Goal: Task Accomplishment & Management: Complete application form

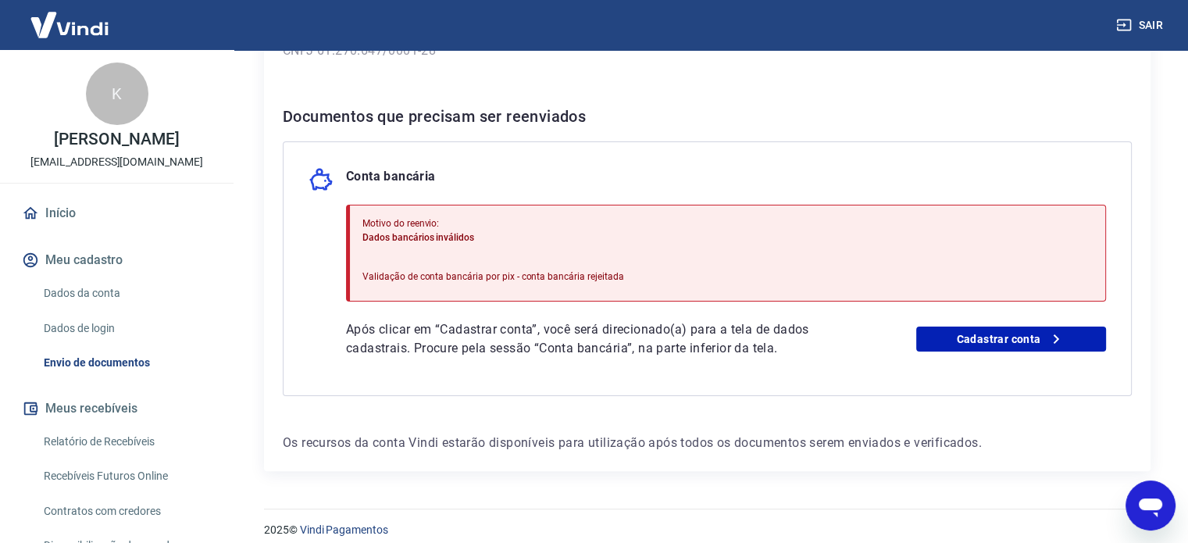
scroll to position [288, 0]
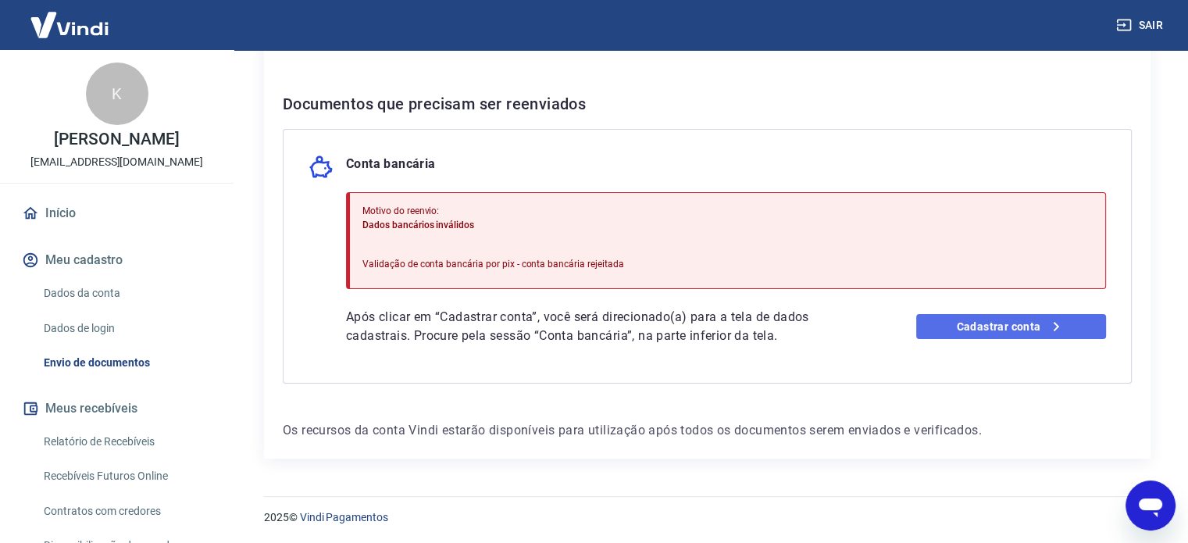
click at [935, 325] on link "Cadastrar conta" at bounding box center [1011, 326] width 190 height 25
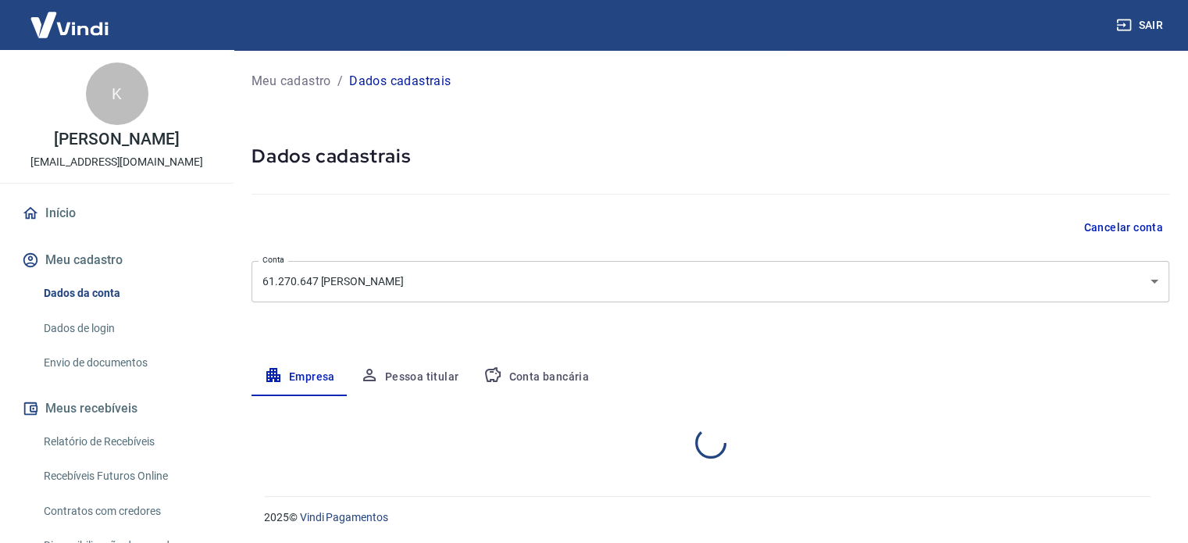
select select "SP"
select select "business"
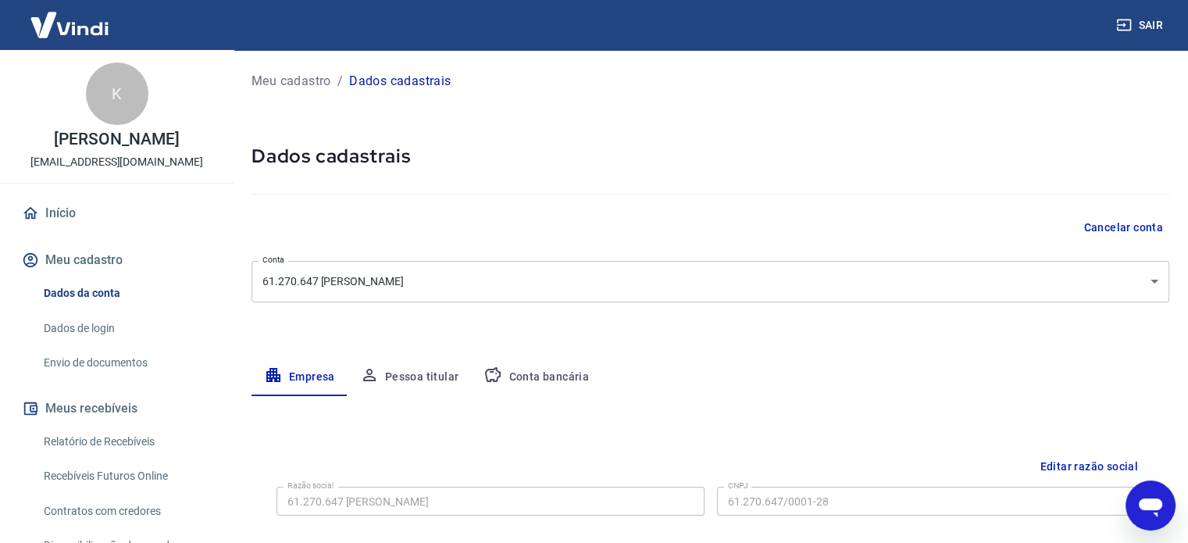
click at [544, 374] on button "Conta bancária" at bounding box center [536, 378] width 130 height 38
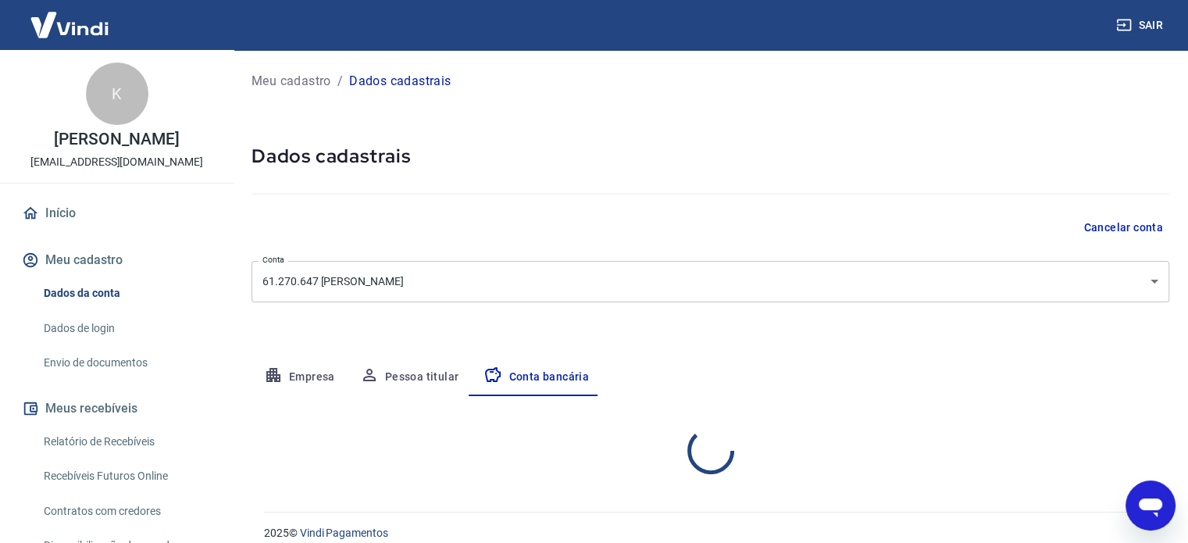
select select "1"
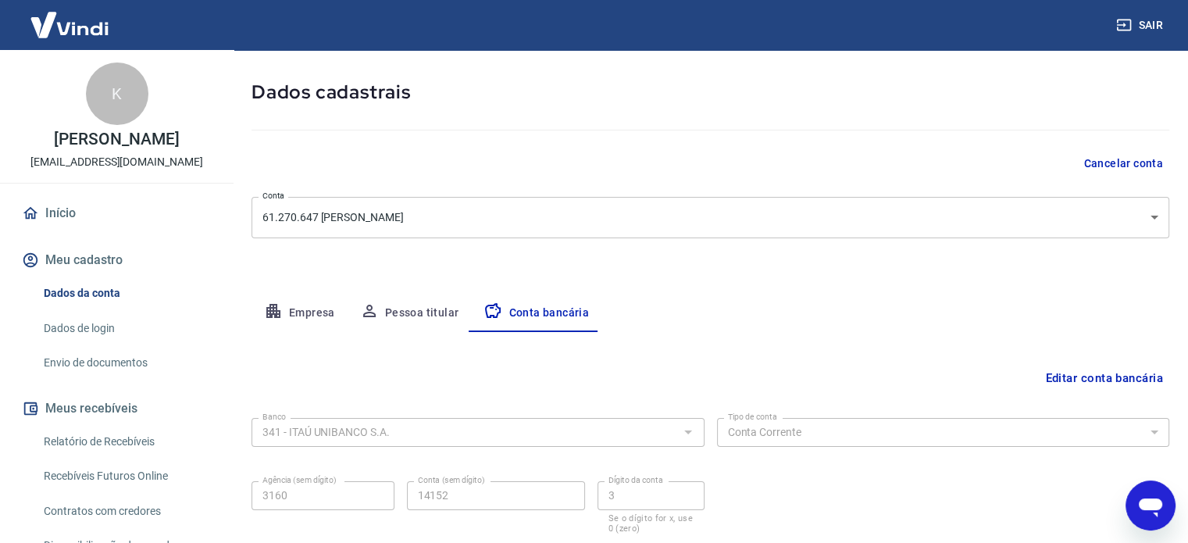
scroll to position [168, 0]
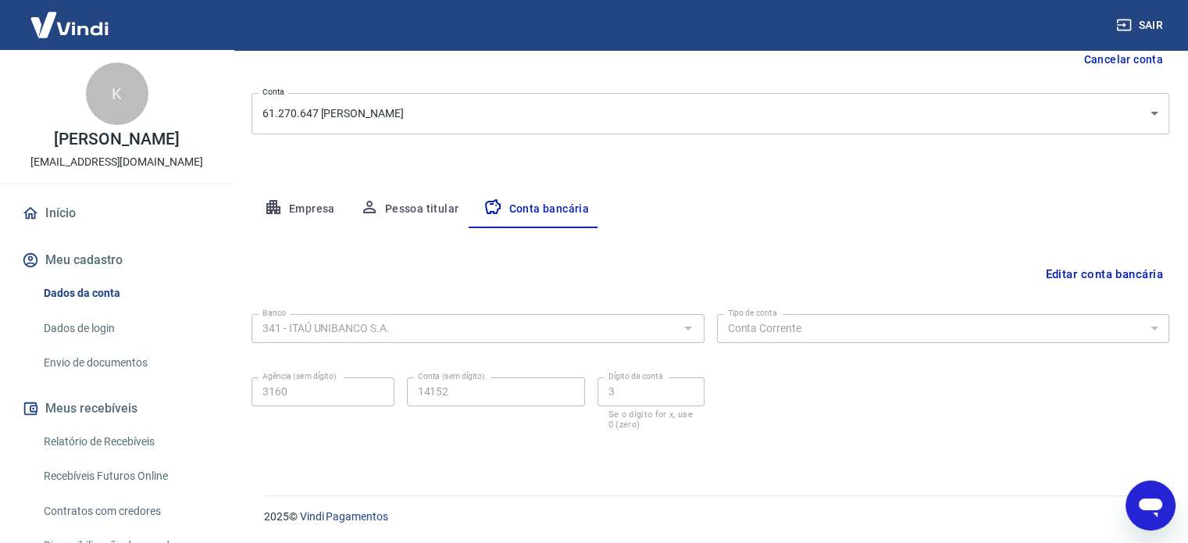
click at [1077, 280] on button "Editar conta bancária" at bounding box center [1104, 274] width 130 height 30
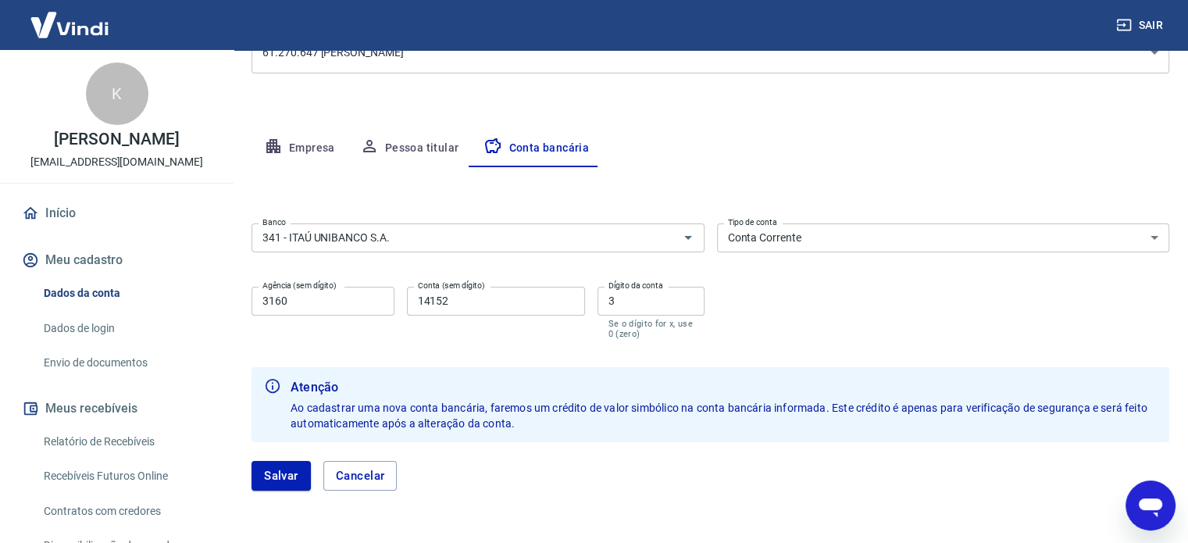
scroll to position [246, 0]
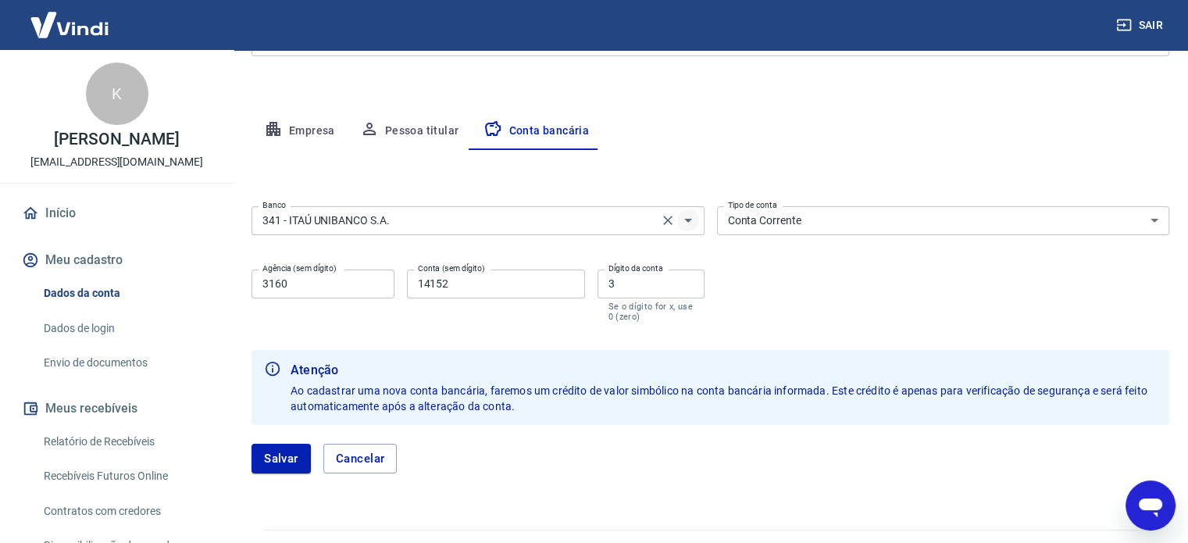
click at [683, 218] on icon "Abrir" at bounding box center [688, 220] width 19 height 19
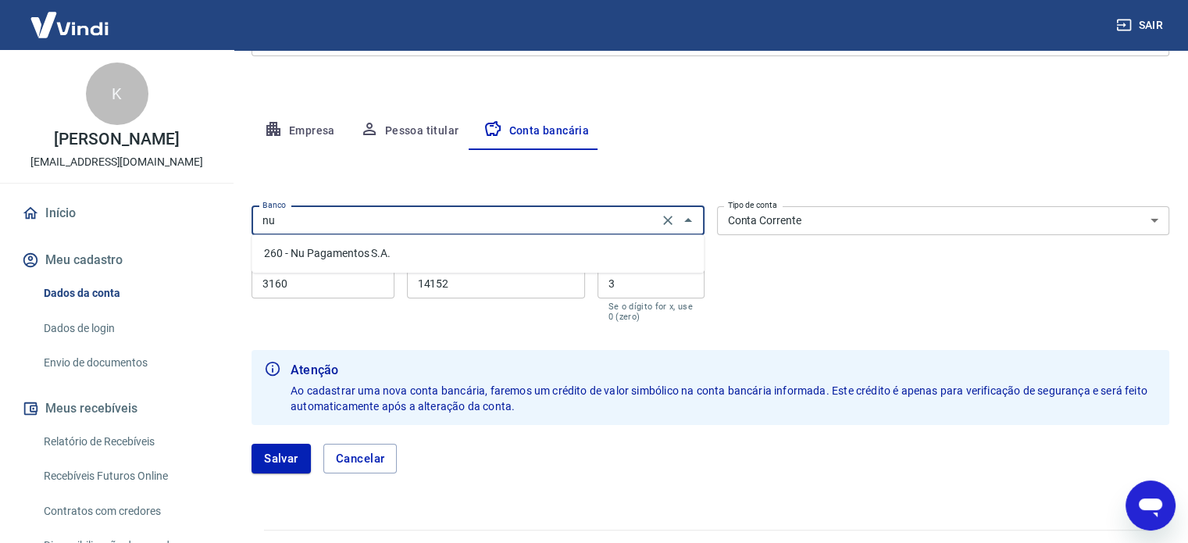
scroll to position [0, 0]
type input "n"
type input "nu"
click at [1135, 491] on div "Abrir janela de mensagens" at bounding box center [1150, 505] width 47 height 47
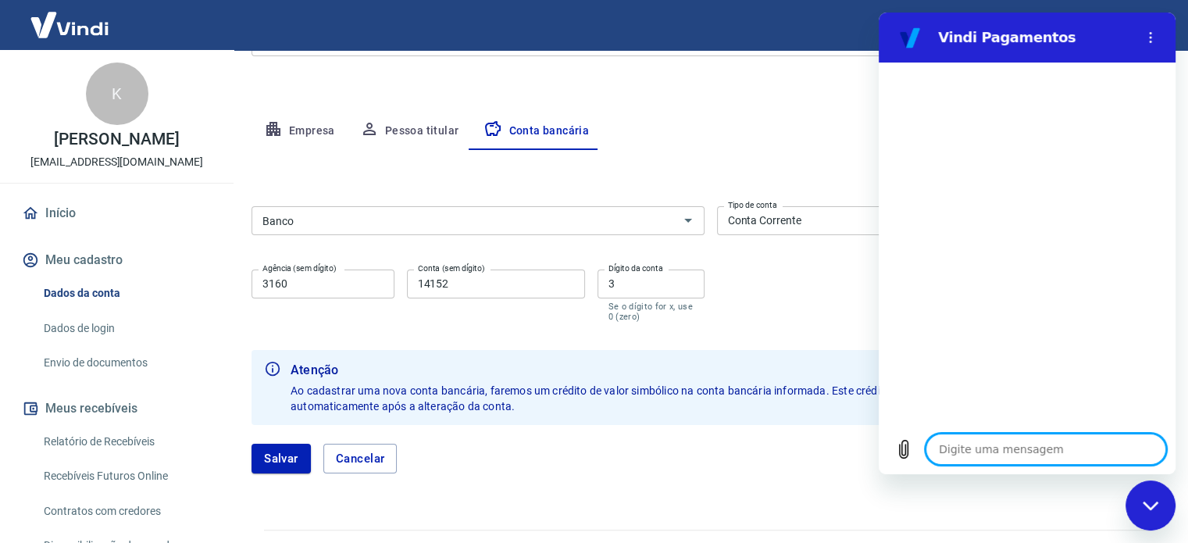
click at [991, 452] on textarea at bounding box center [1046, 449] width 241 height 31
type textarea "q"
type textarea "x"
type textarea "qu"
type textarea "x"
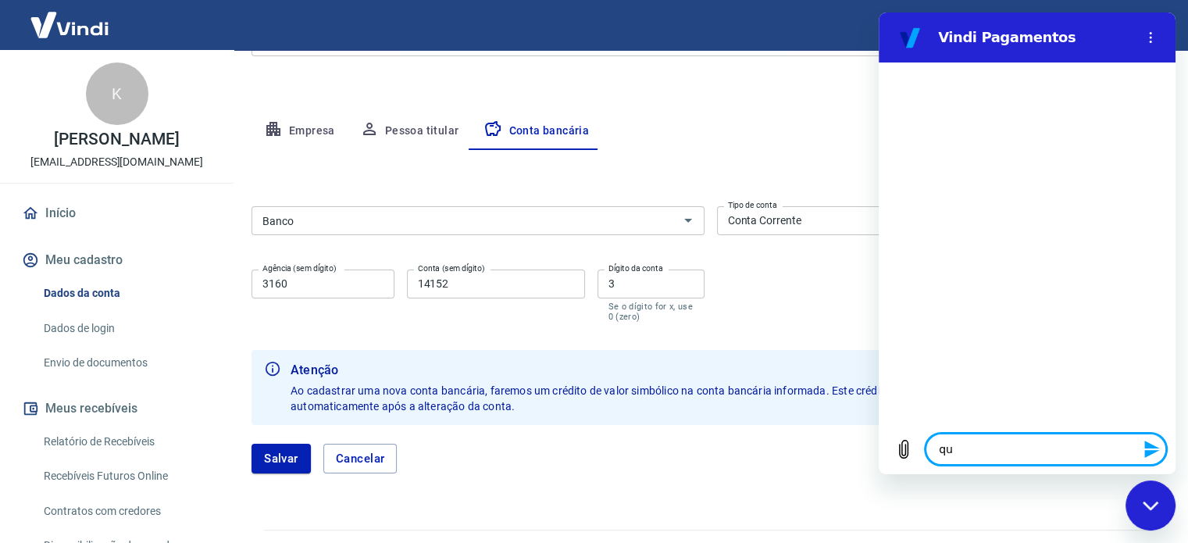
type textarea "qua"
type textarea "x"
type textarea "quai"
type textarea "x"
type textarea "quais"
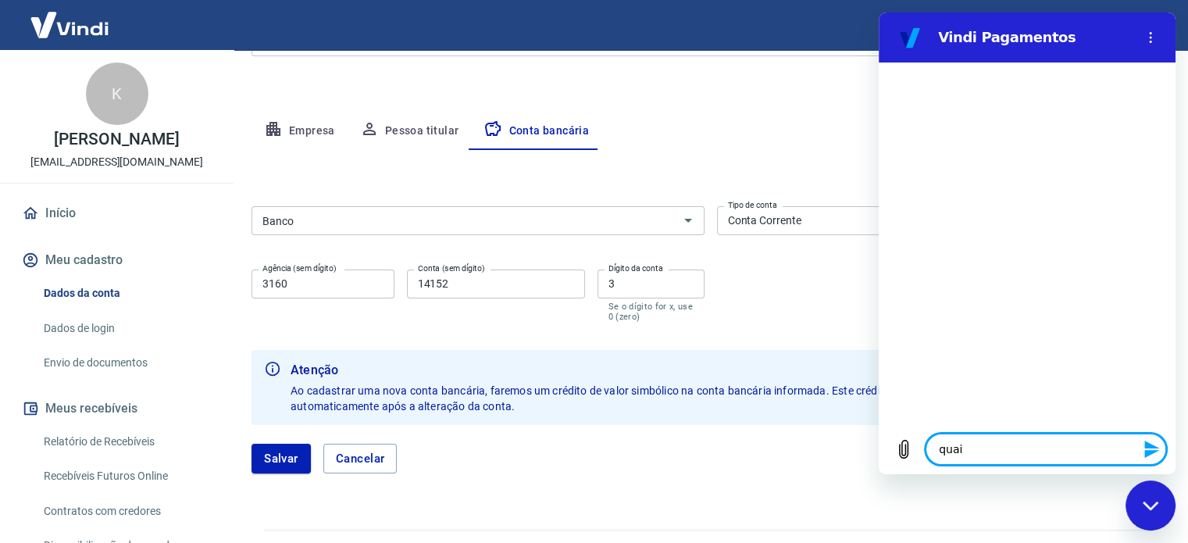
type textarea "x"
type textarea "quais"
type textarea "x"
type textarea "quais b"
type textarea "x"
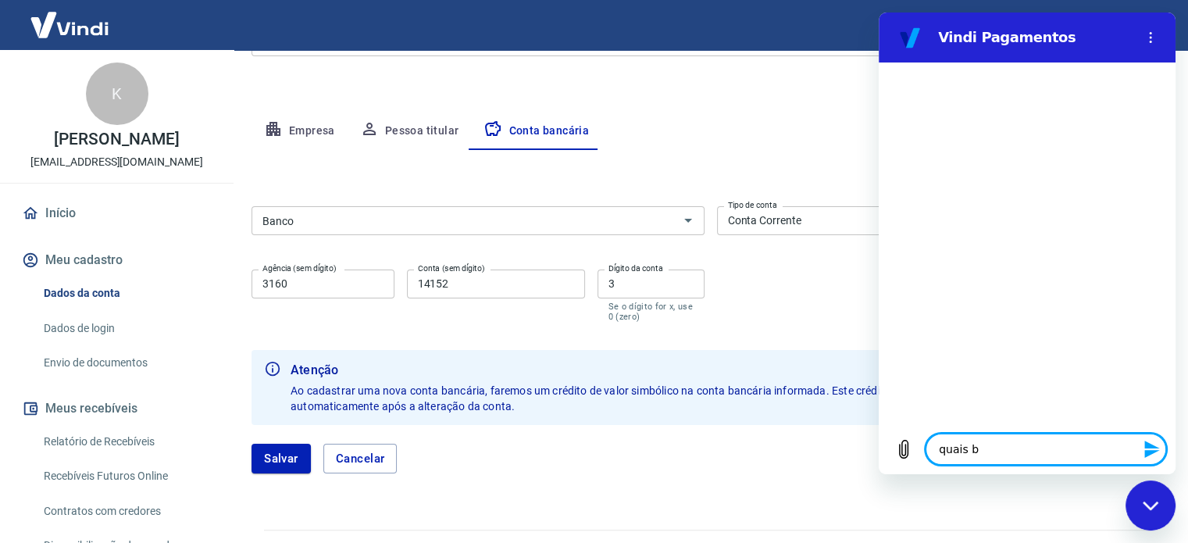
type textarea "quais ba"
type textarea "x"
type textarea "quais ban"
type textarea "x"
type textarea "quais banc"
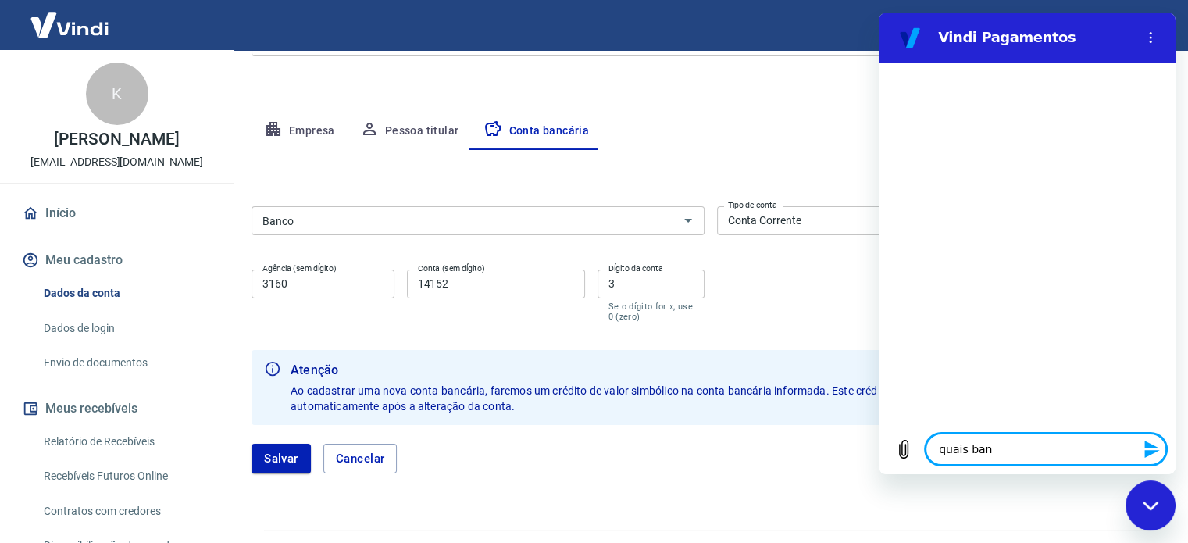
type textarea "x"
type textarea "quais banco"
type textarea "x"
type textarea "quais banco"
type textarea "x"
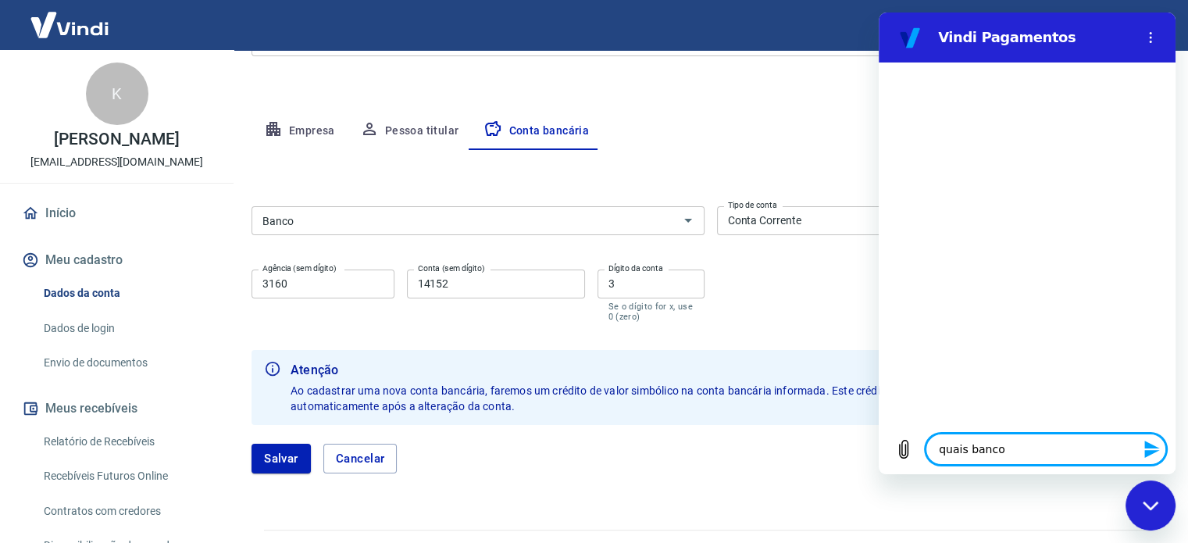
type textarea "quais banco s"
type textarea "x"
type textarea "quais banco sã"
type textarea "x"
type textarea "quais banco são"
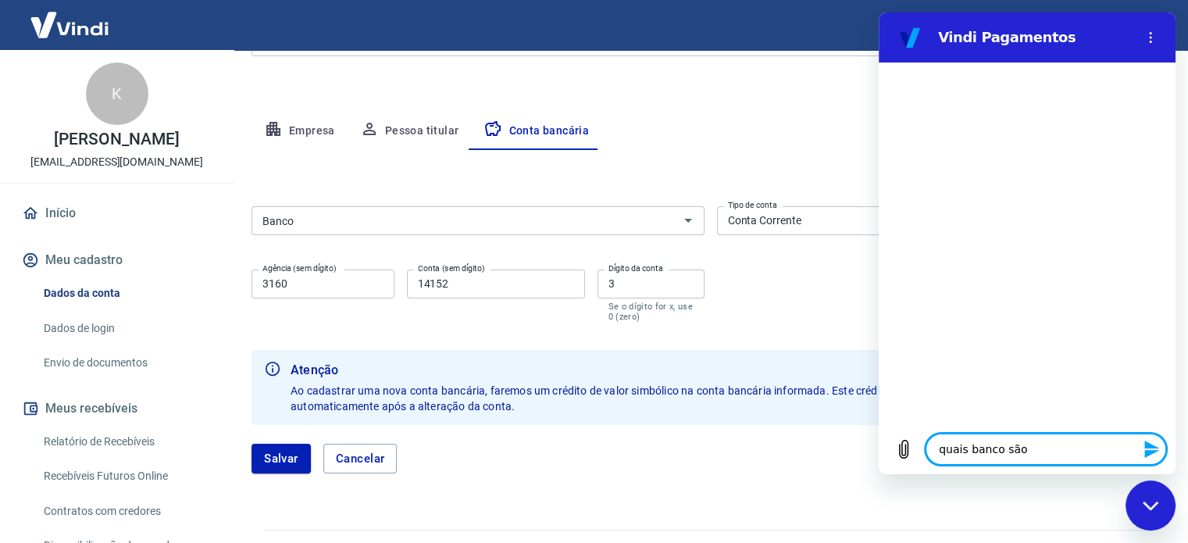
type textarea "x"
type textarea "quais banco são"
type textarea "x"
type textarea "quais banco são a"
type textarea "x"
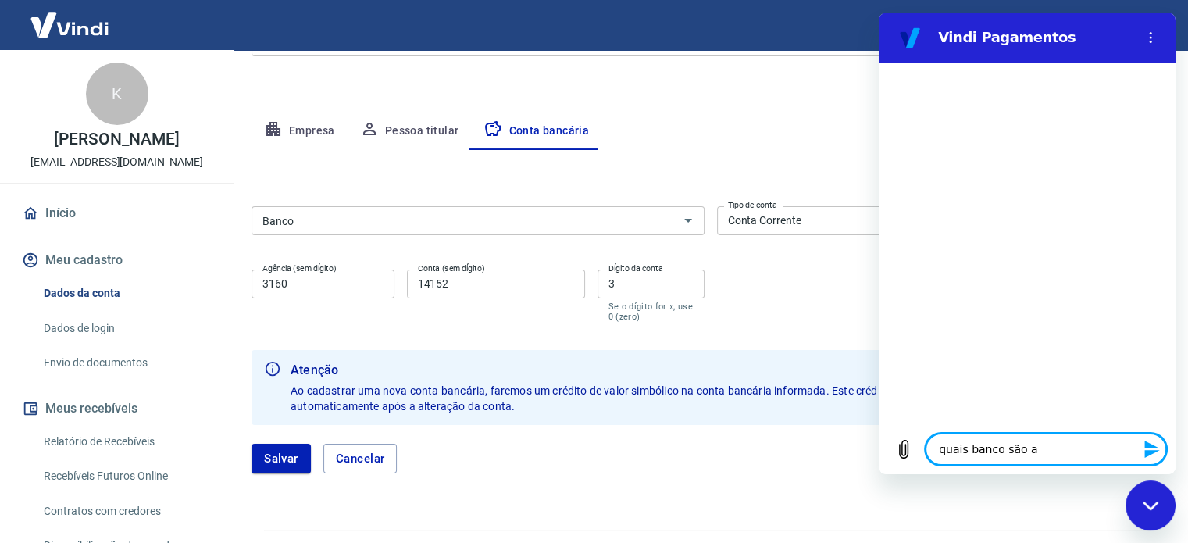
type textarea "quais banco são ac"
type textarea "x"
type textarea "quais banco são ace"
type textarea "x"
type textarea "quais banco são acei"
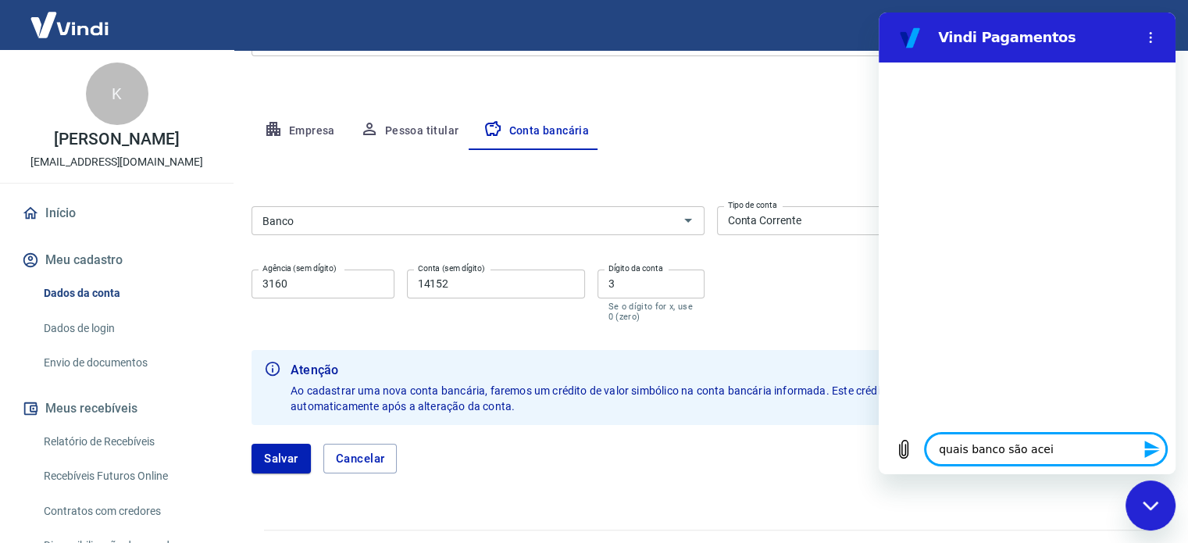
type textarea "x"
type textarea "quais banco são aceit"
type textarea "x"
type textarea "quais banco são aceito"
type textarea "x"
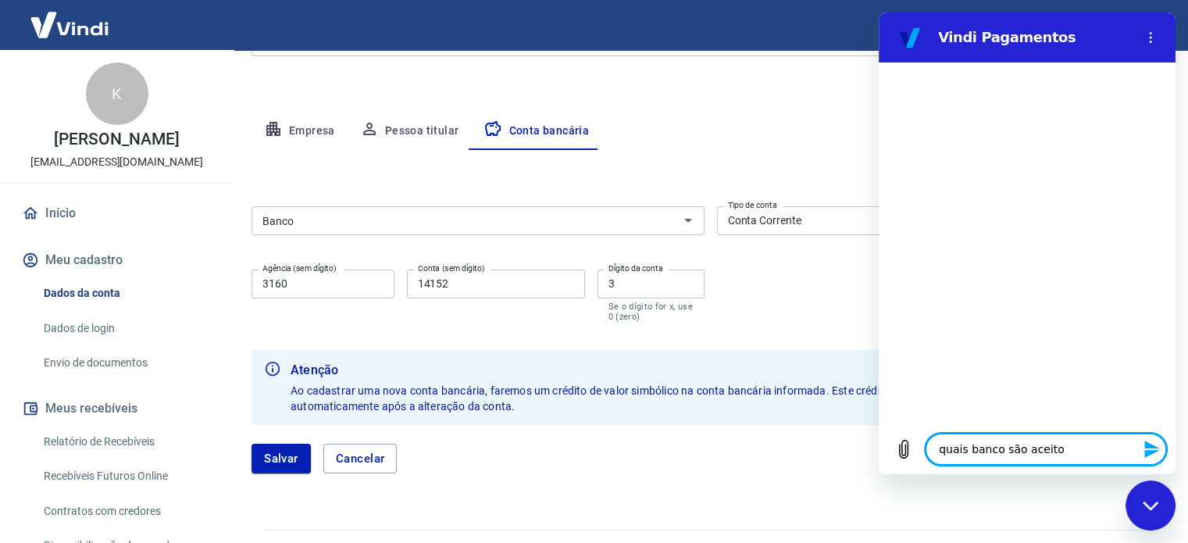
type textarea "quais banco são aceitos"
type textarea "x"
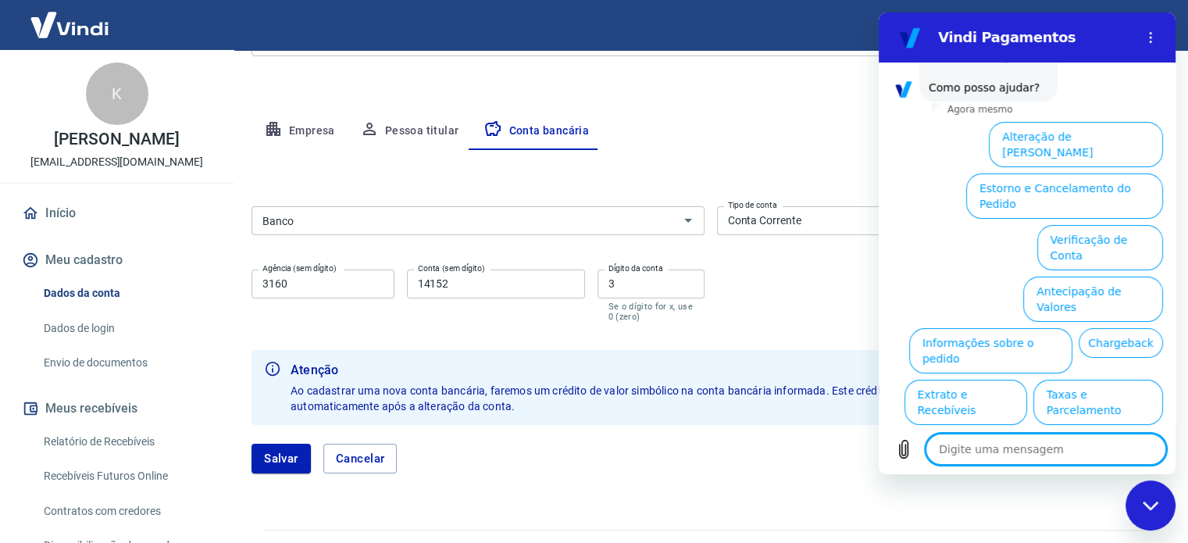
scroll to position [119, 0]
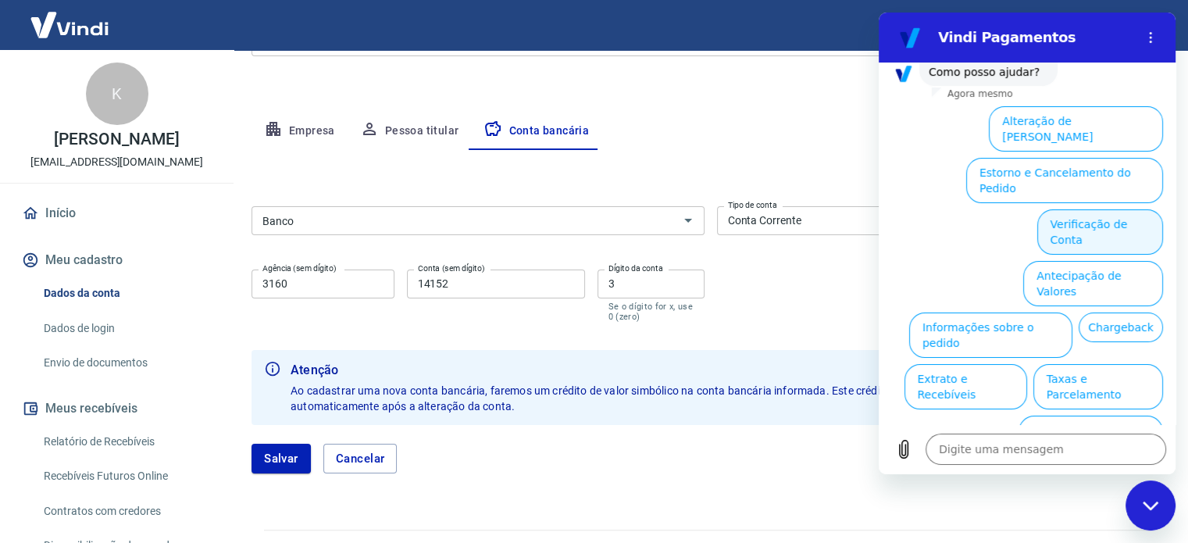
click at [1067, 209] on button "Verificação de Conta" at bounding box center [1101, 231] width 126 height 45
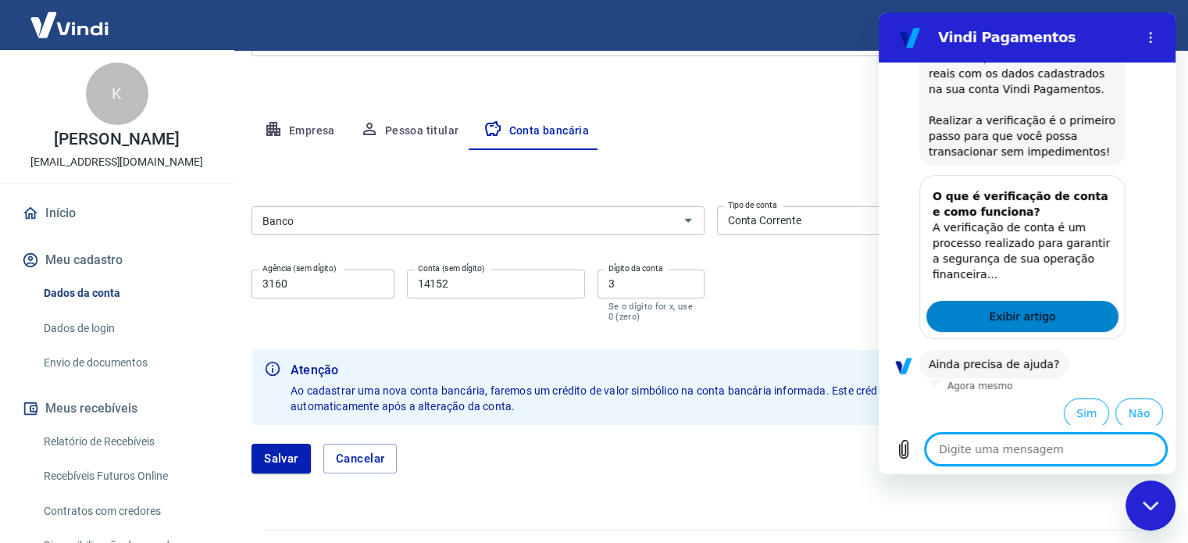
scroll to position [275, 0]
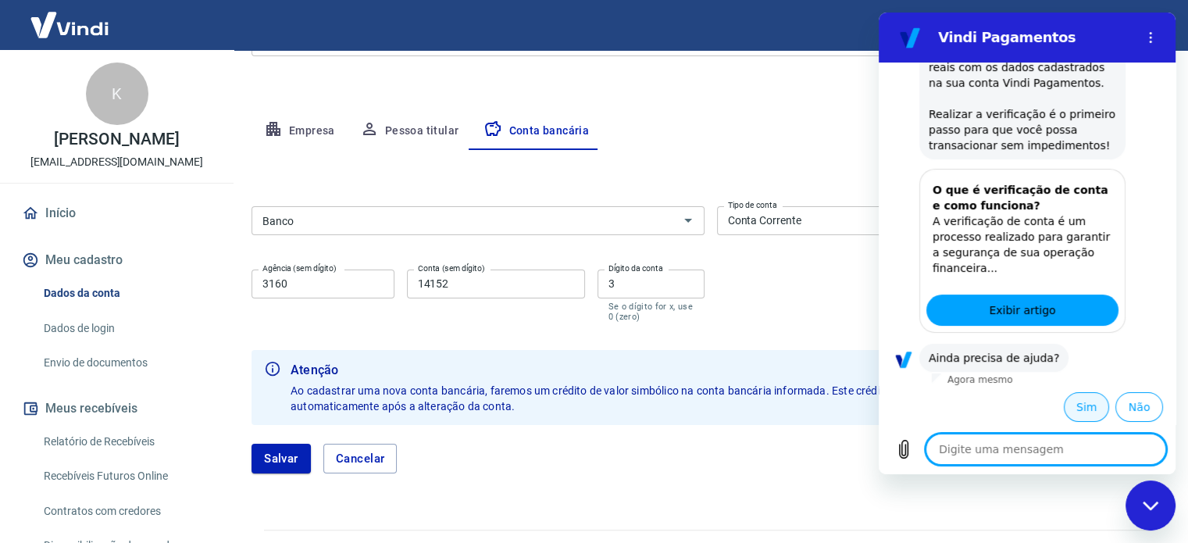
click at [1073, 404] on button "Sim" at bounding box center [1086, 407] width 45 height 30
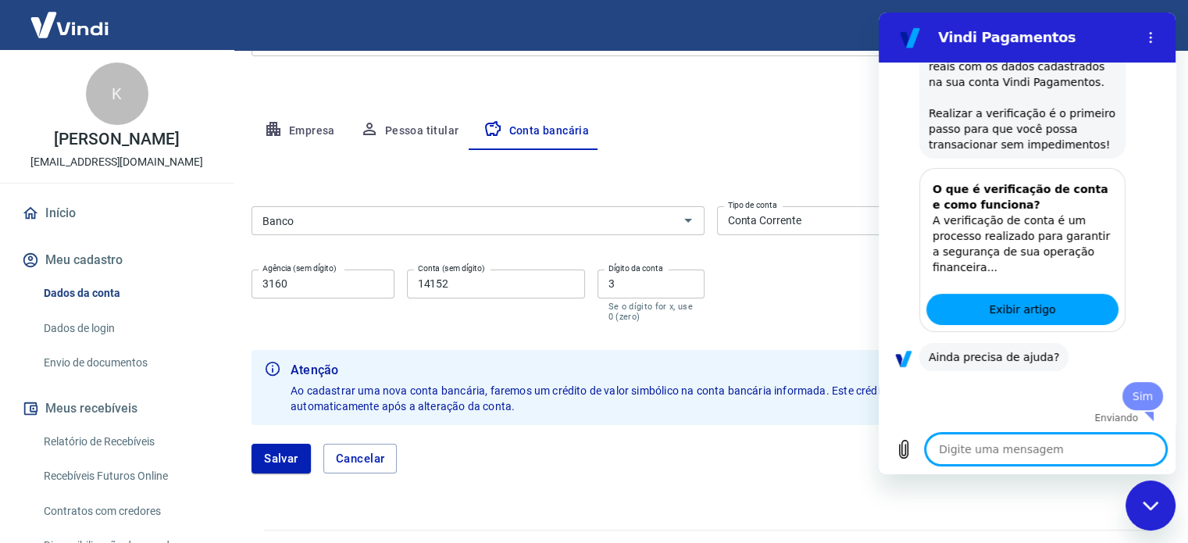
type textarea "x"
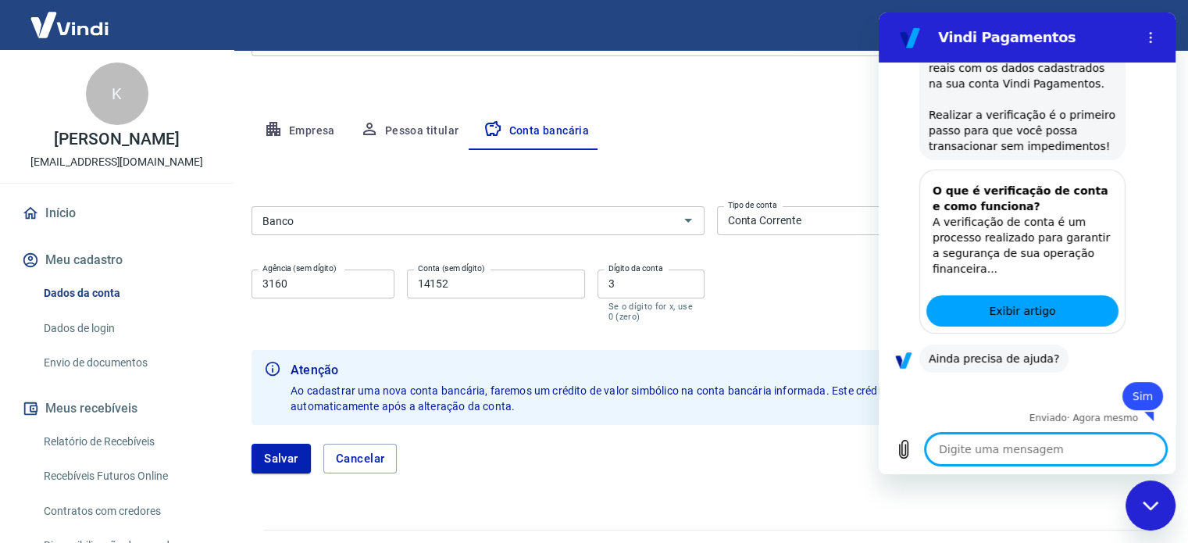
scroll to position [277, 0]
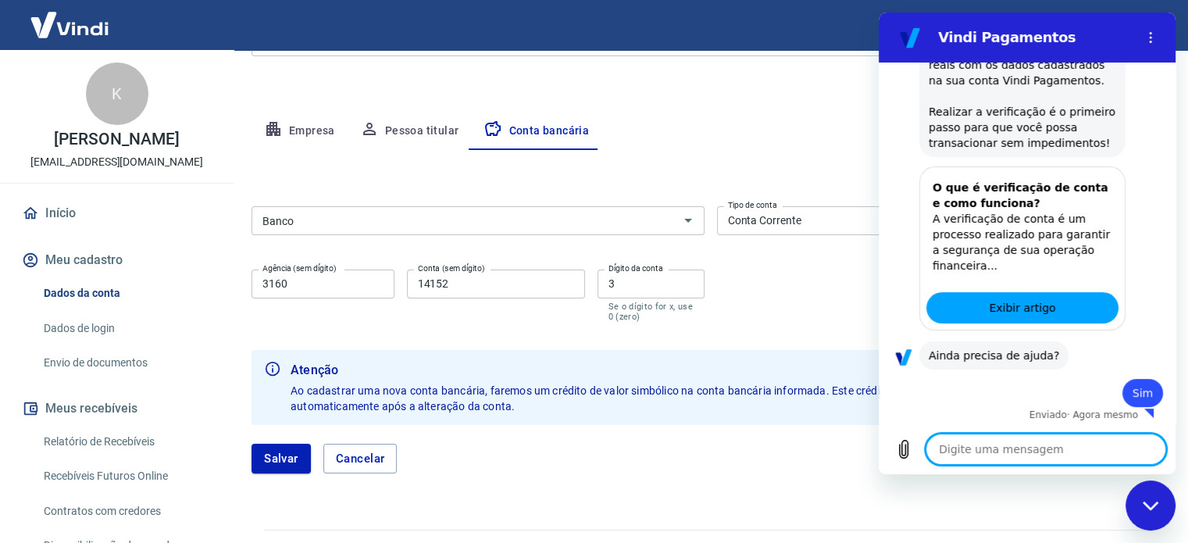
click at [1012, 452] on textarea at bounding box center [1046, 449] width 241 height 31
type textarea "q"
type textarea "x"
type textarea "qu"
type textarea "x"
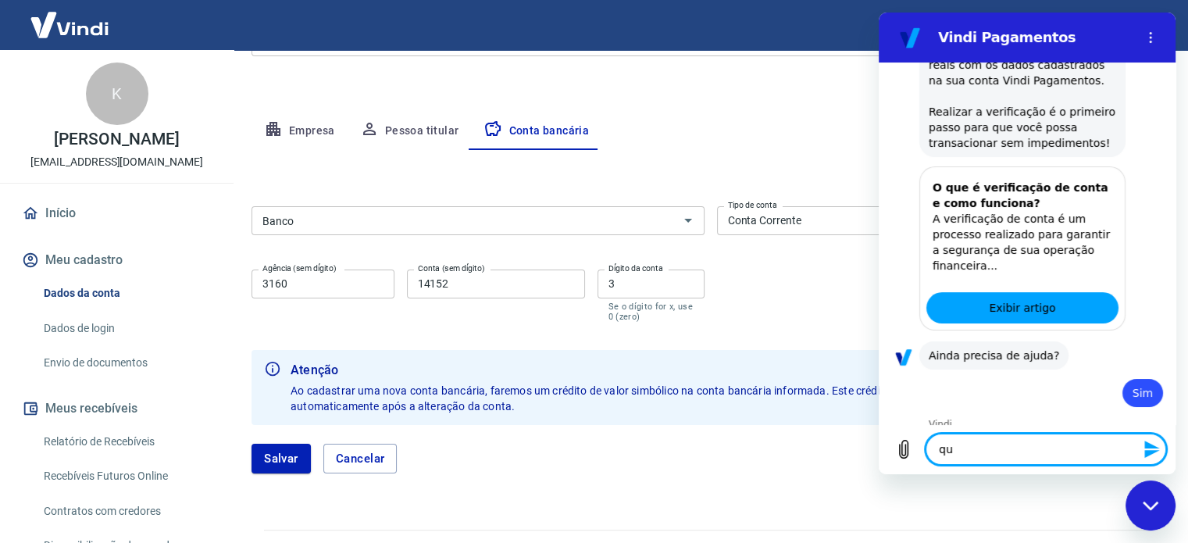
type textarea "qua"
type textarea "x"
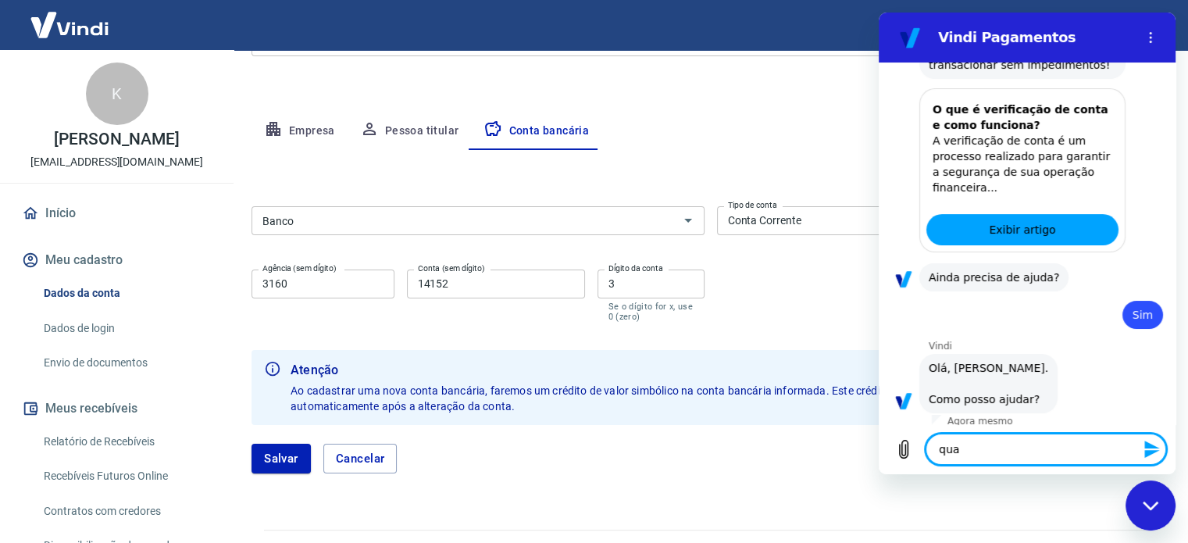
type textarea "qual"
type textarea "x"
type textarea "qual"
type textarea "x"
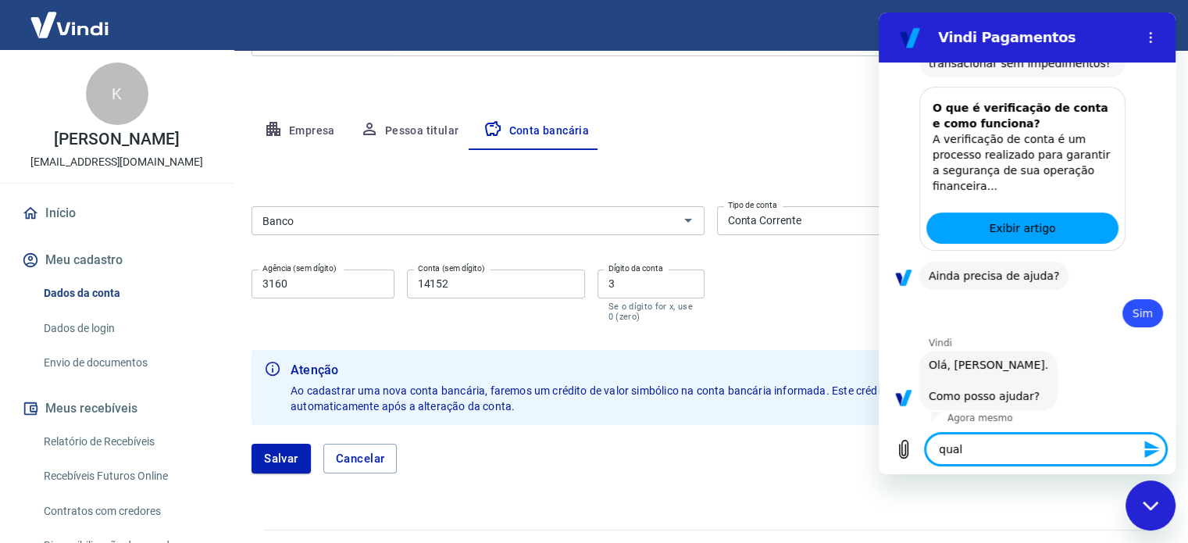
type textarea "qual c"
type textarea "x"
type textarea "qual co"
type textarea "x"
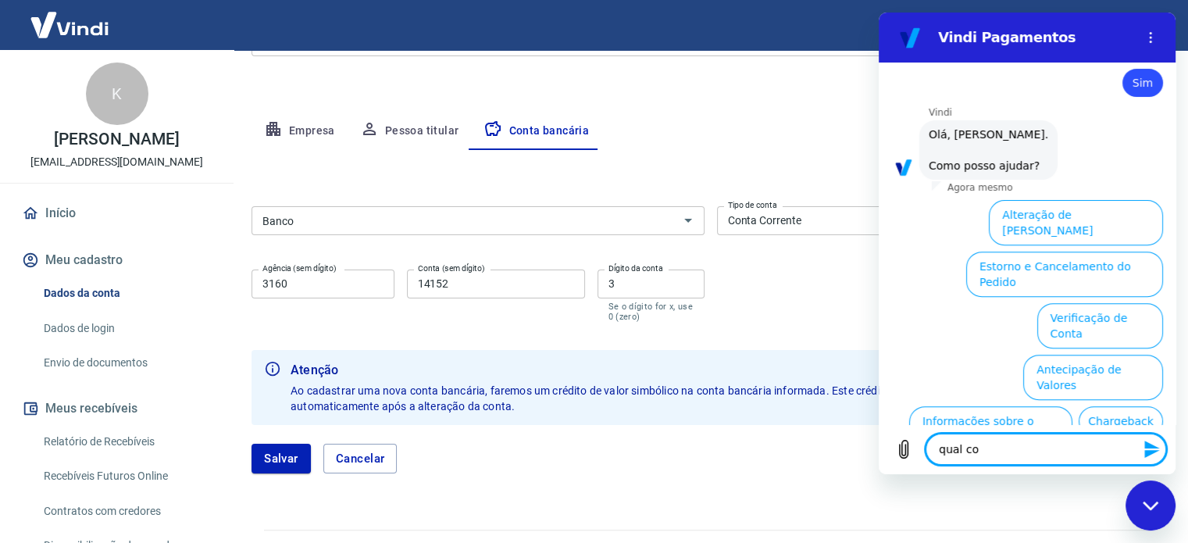
type textarea "qual con"
type textarea "x"
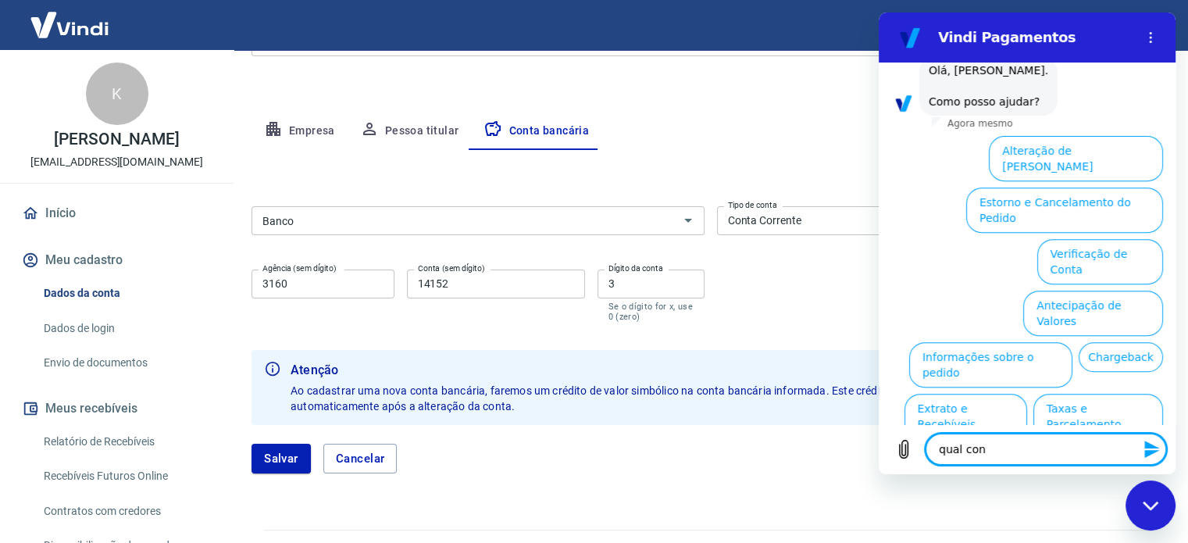
scroll to position [681, 0]
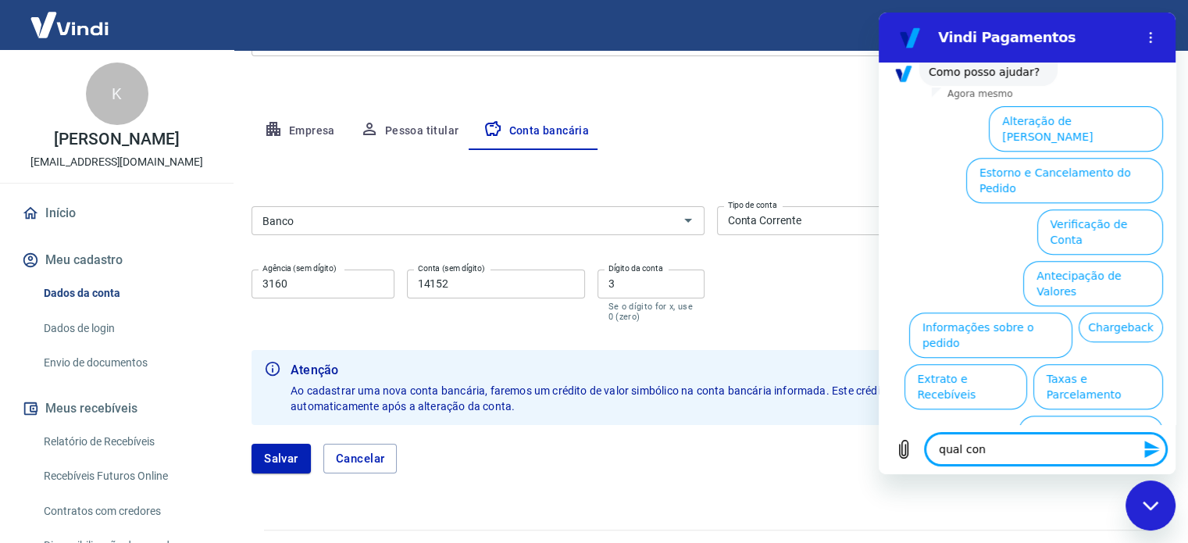
type textarea "qual co"
type textarea "x"
type textarea "qual c"
type textarea "x"
type textarea "qual"
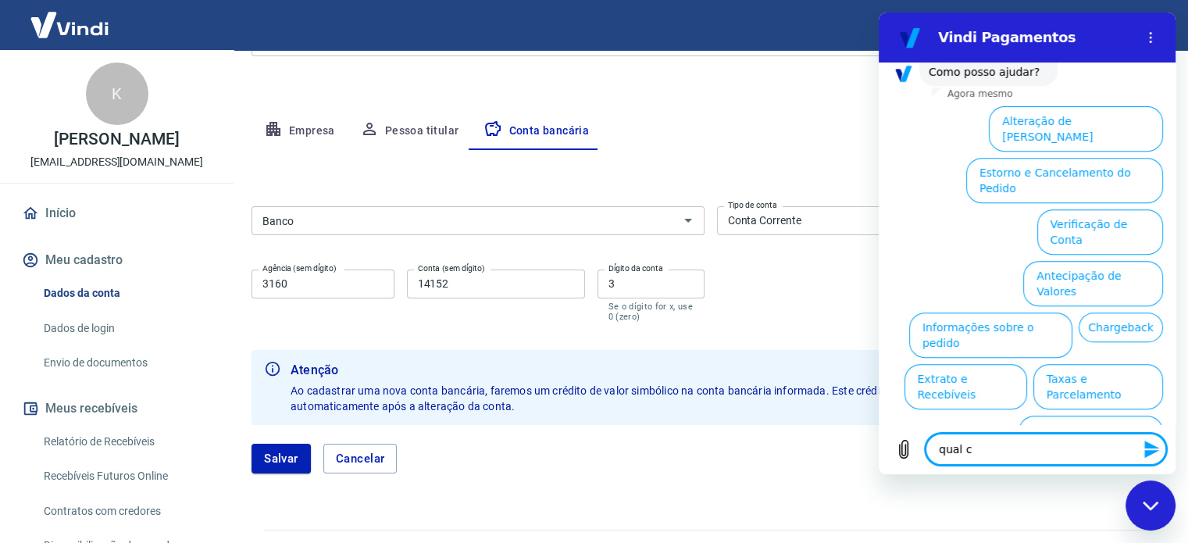
type textarea "x"
type textarea "qual"
type textarea "x"
type textarea "qua"
type textarea "x"
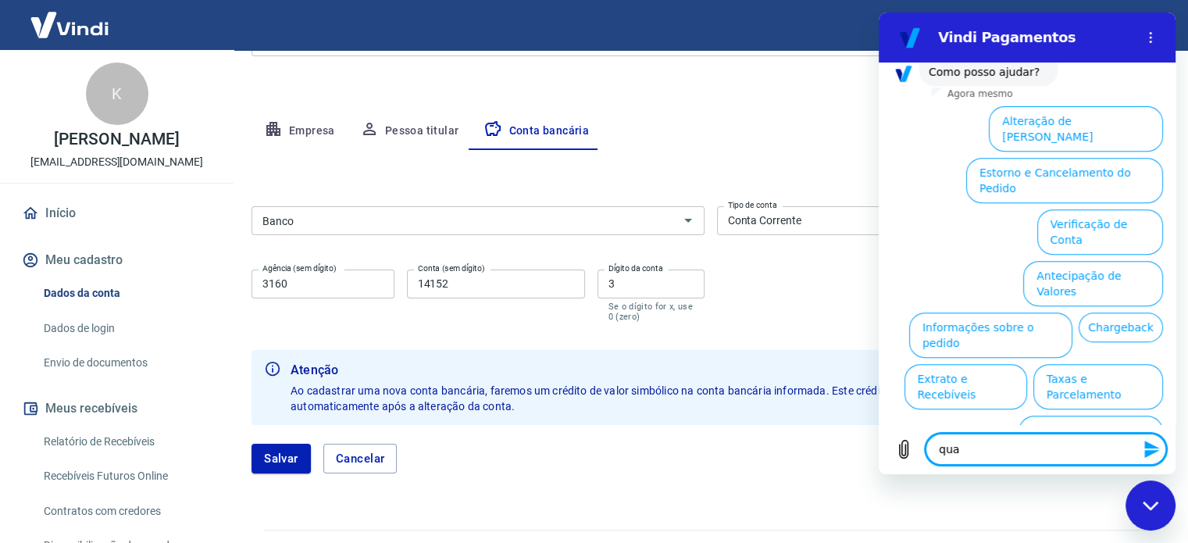
type textarea "qu"
type textarea "x"
type textarea "q"
type textarea "x"
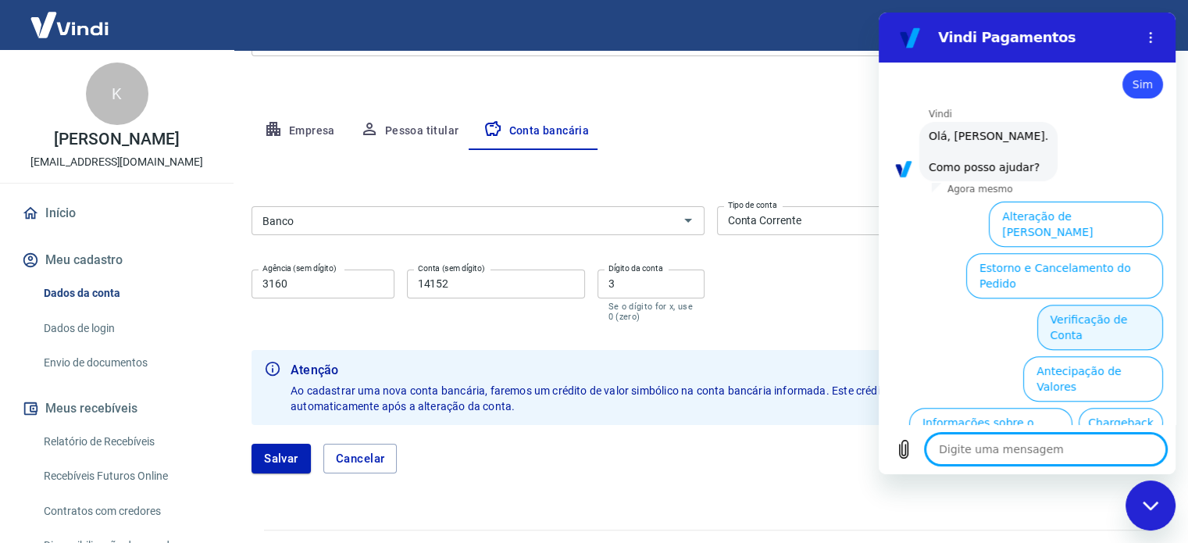
scroll to position [603, 0]
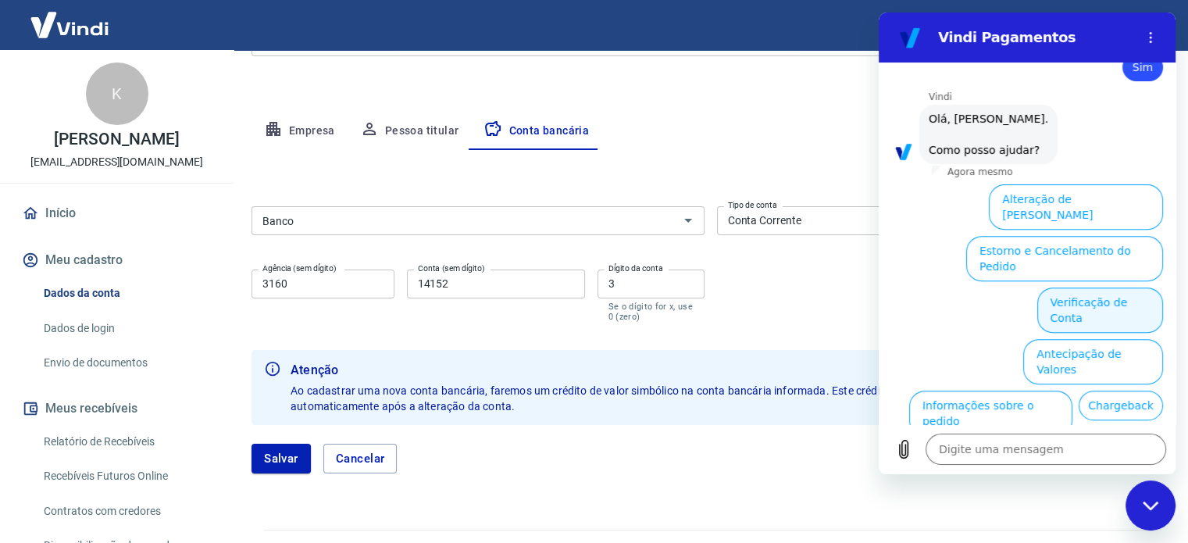
click at [1094, 288] on button "Verificação de Conta" at bounding box center [1101, 310] width 126 height 45
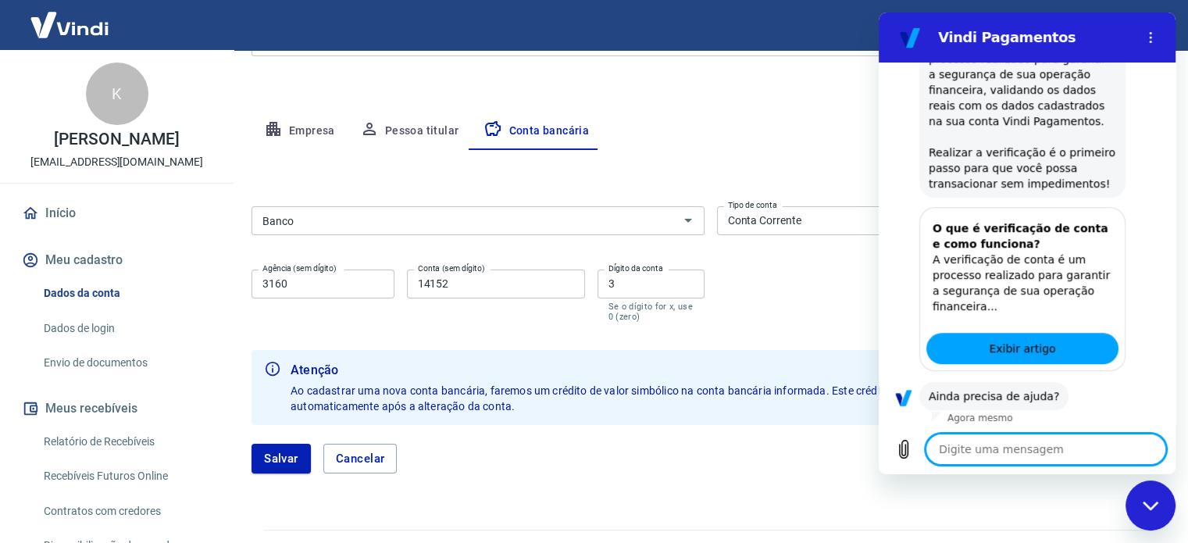
scroll to position [838, 0]
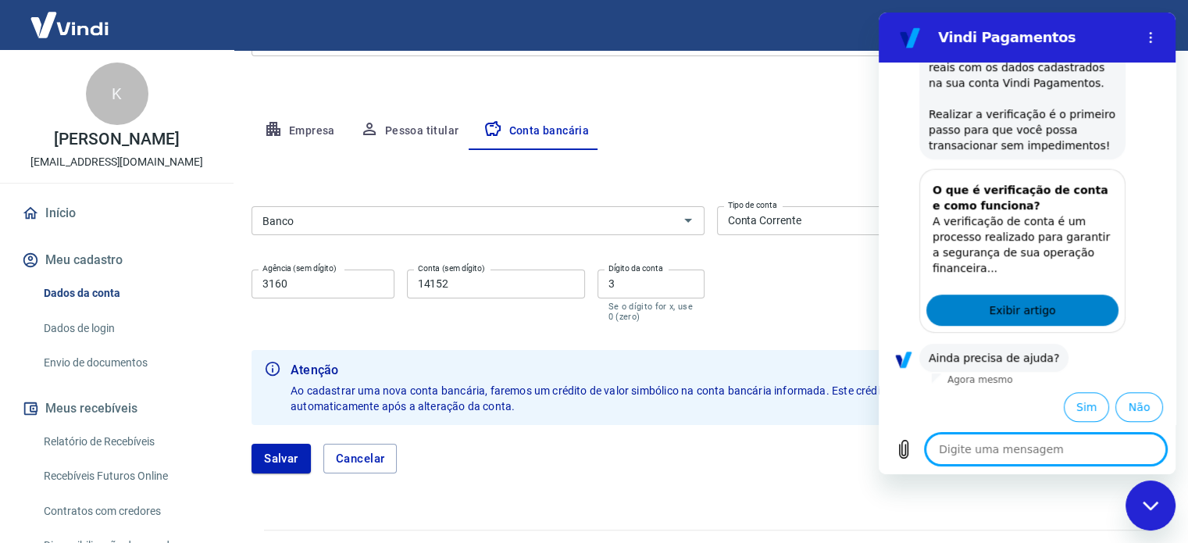
click at [1023, 309] on span "Exibir artigo" at bounding box center [1022, 310] width 66 height 19
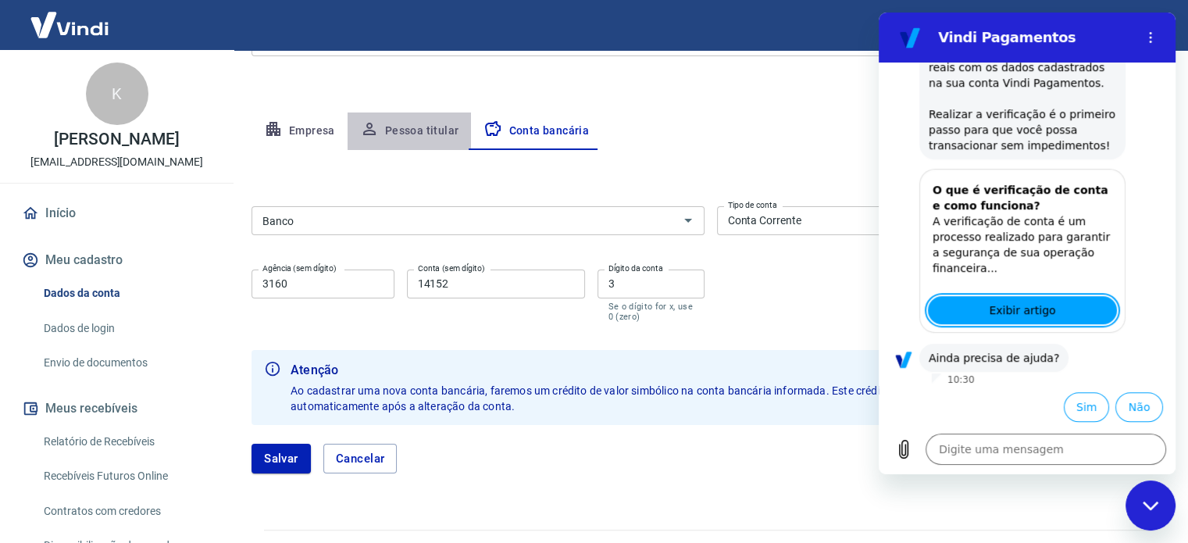
click at [423, 135] on button "Pessoa titular" at bounding box center [410, 132] width 124 height 38
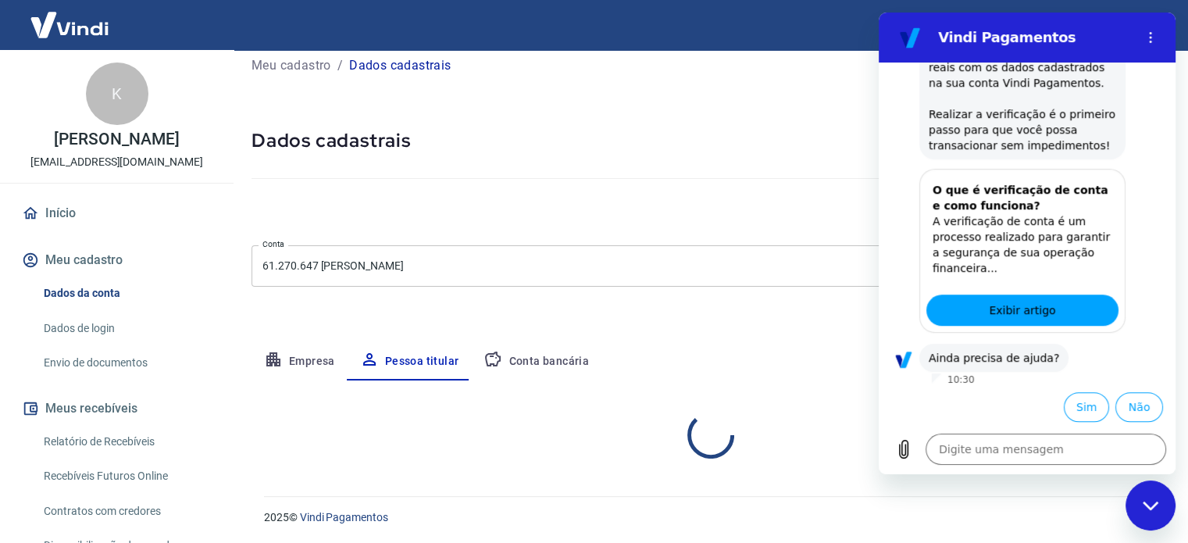
scroll to position [81, 0]
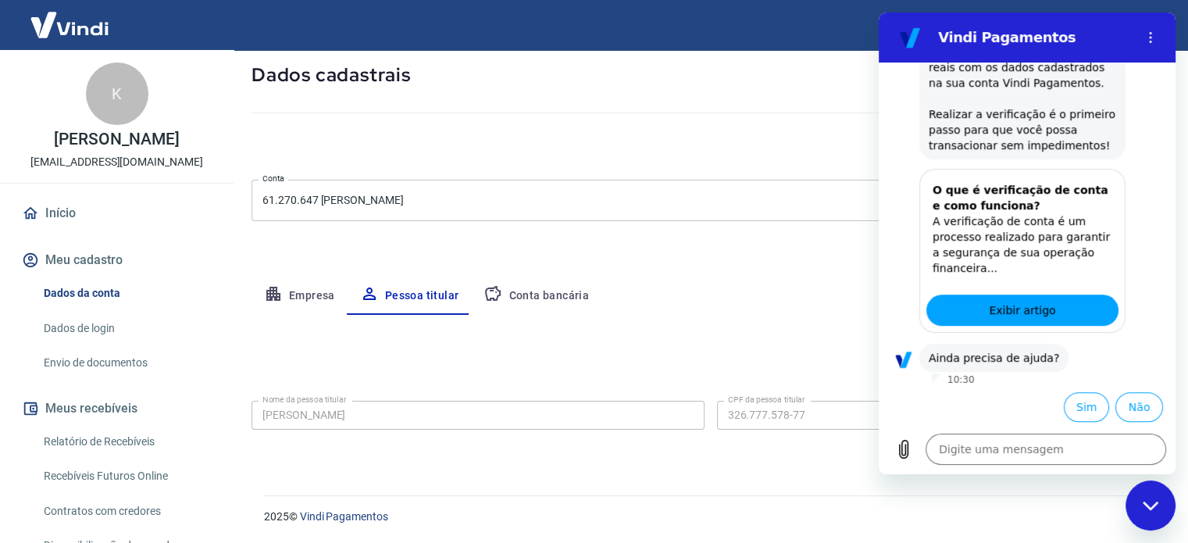
click at [1151, 512] on div "Fechar janela de mensagens" at bounding box center [1150, 505] width 47 height 47
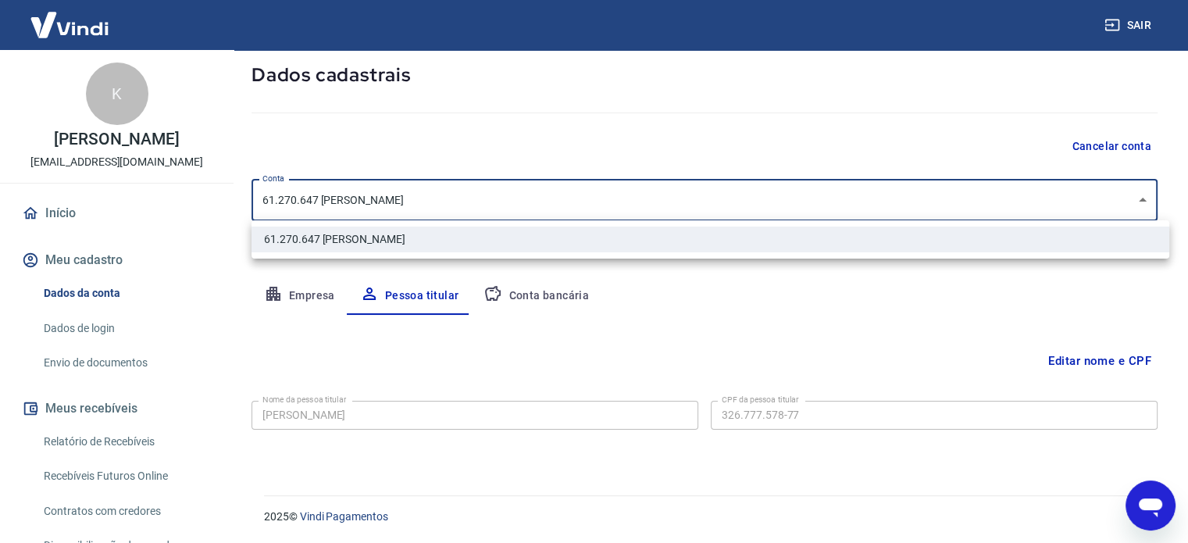
click at [1153, 195] on body "Sair K Kauê Monteiro contato.tkmwax@gmail.com Início Meu cadastro Dados da cont…" at bounding box center [594, 190] width 1188 height 543
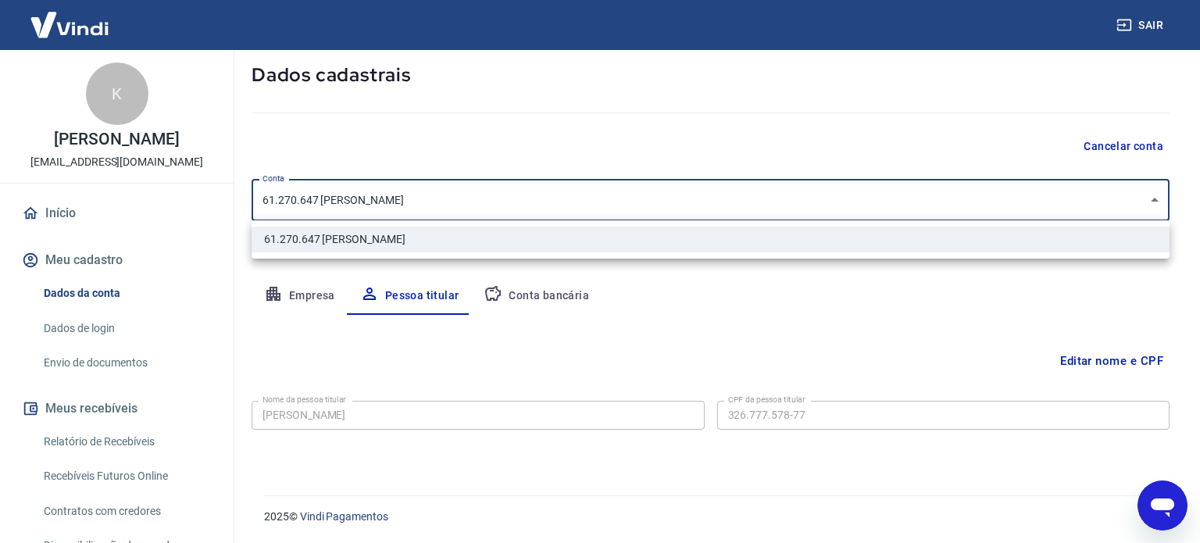
click at [1153, 195] on div at bounding box center [600, 271] width 1200 height 543
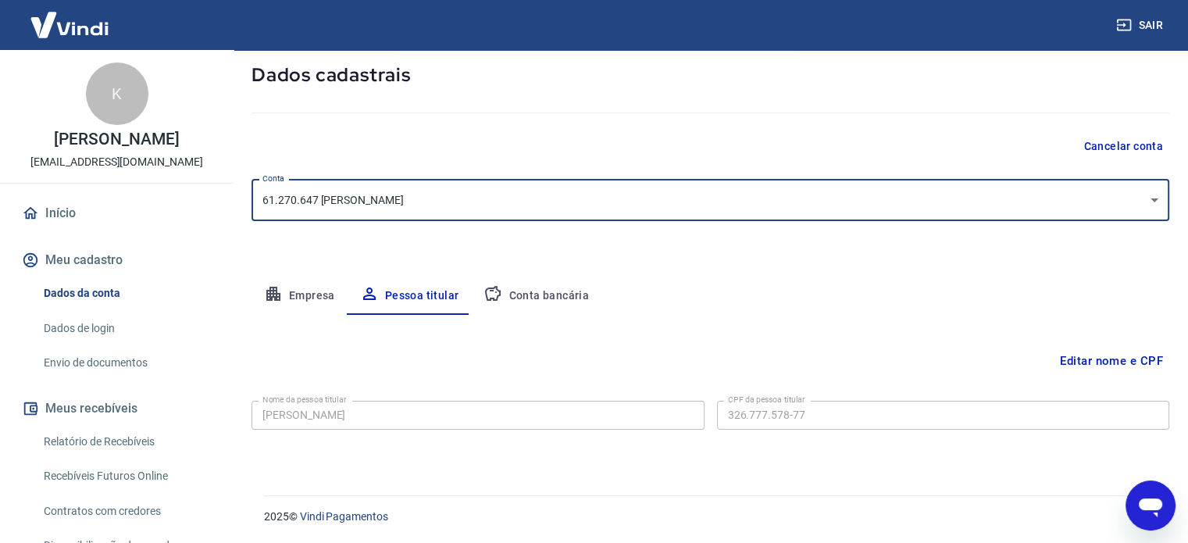
type textarea "x"
click at [303, 296] on button "Empresa" at bounding box center [300, 296] width 96 height 38
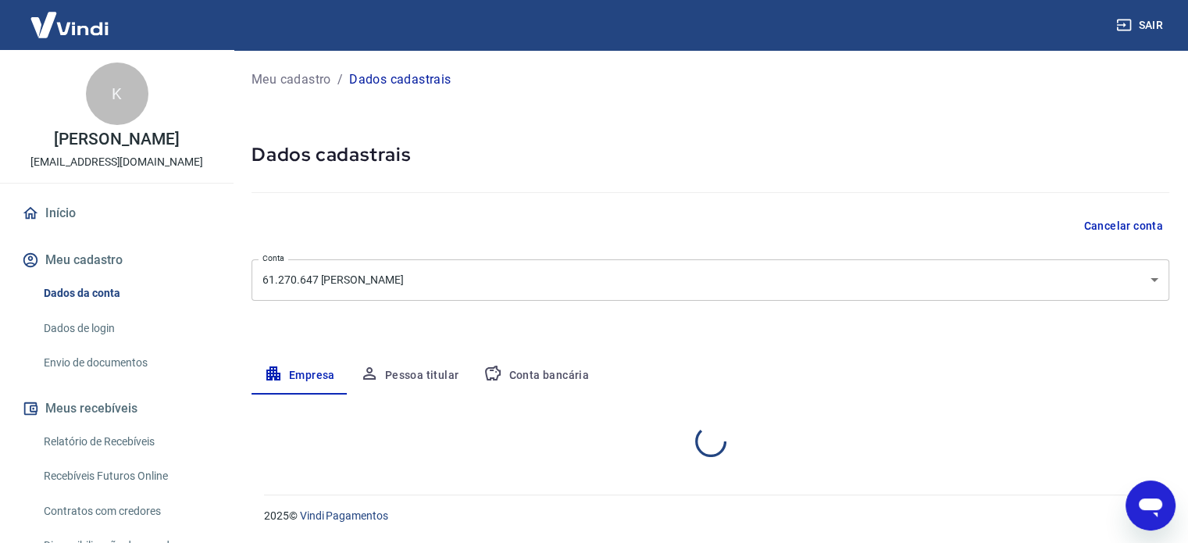
select select "SP"
select select "business"
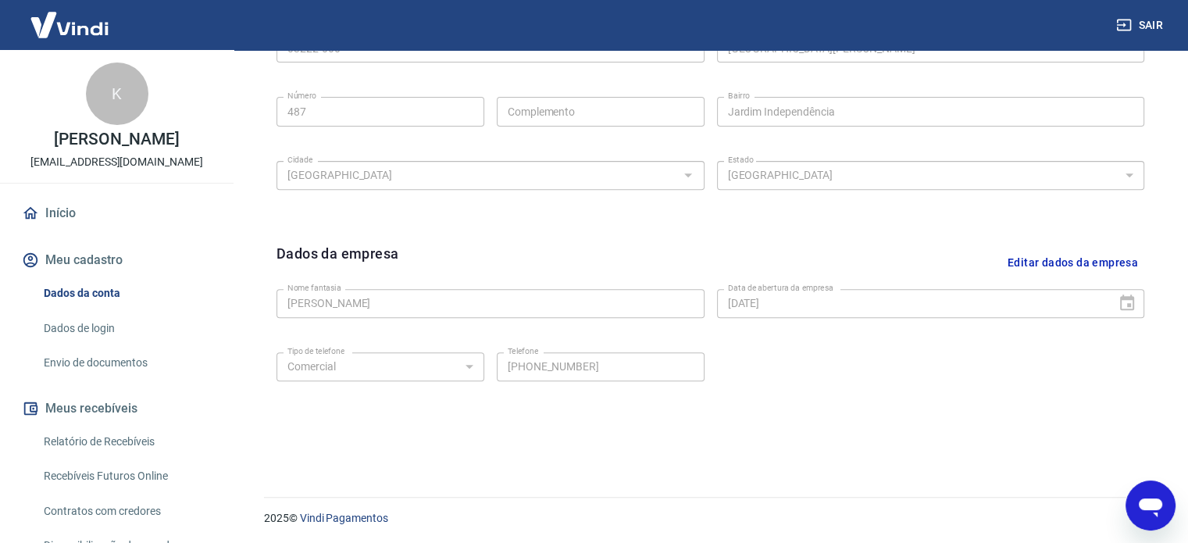
scroll to position [583, 0]
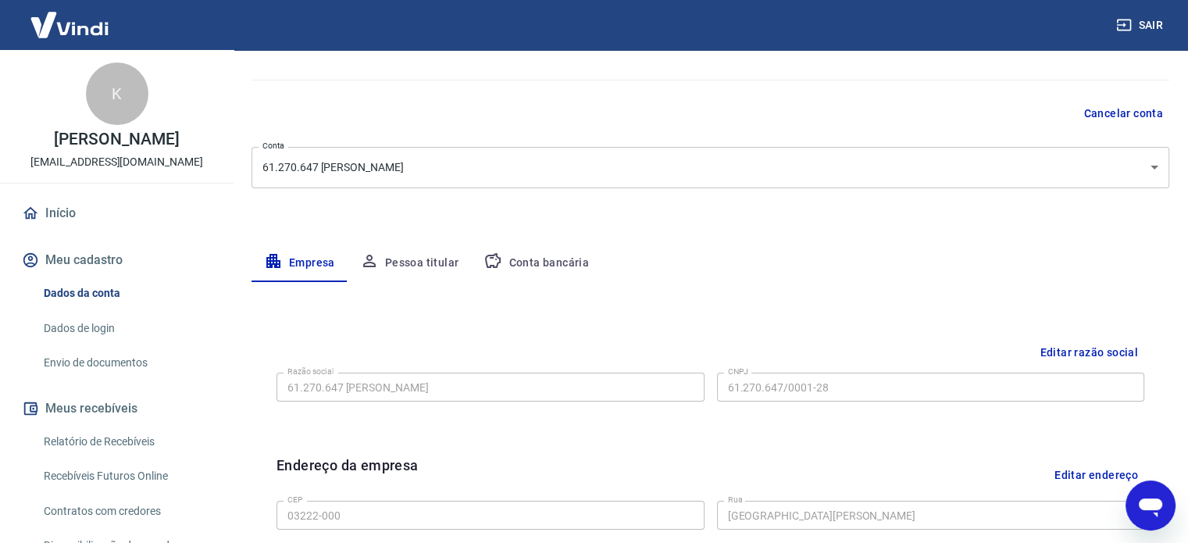
click at [409, 262] on button "Pessoa titular" at bounding box center [410, 264] width 124 height 38
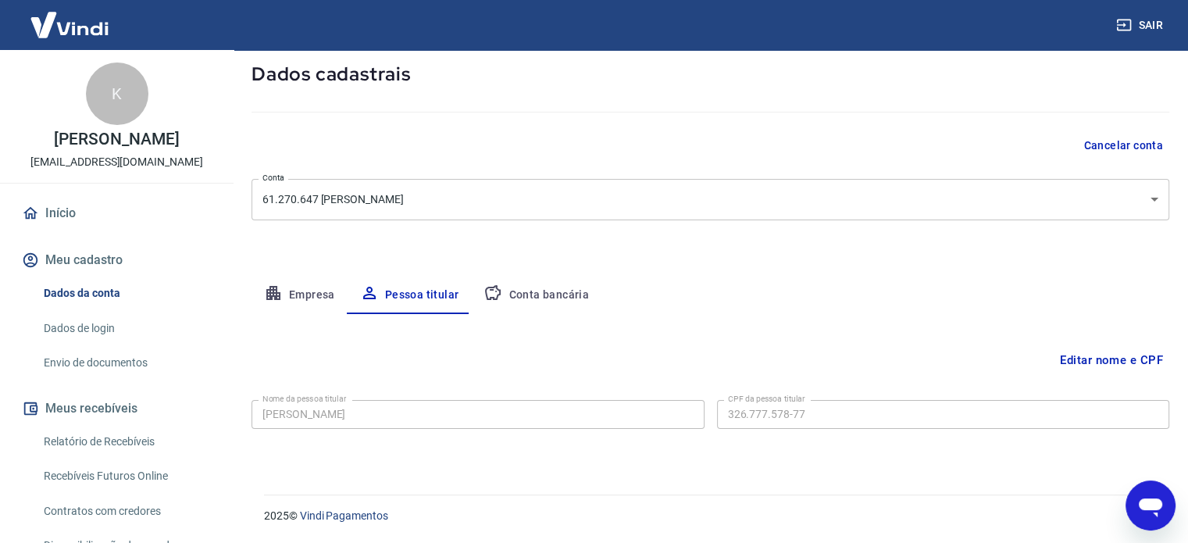
scroll to position [81, 0]
click at [113, 292] on link "Dados da conta" at bounding box center [126, 293] width 177 height 32
click at [70, 293] on link "Dados da conta" at bounding box center [126, 293] width 177 height 32
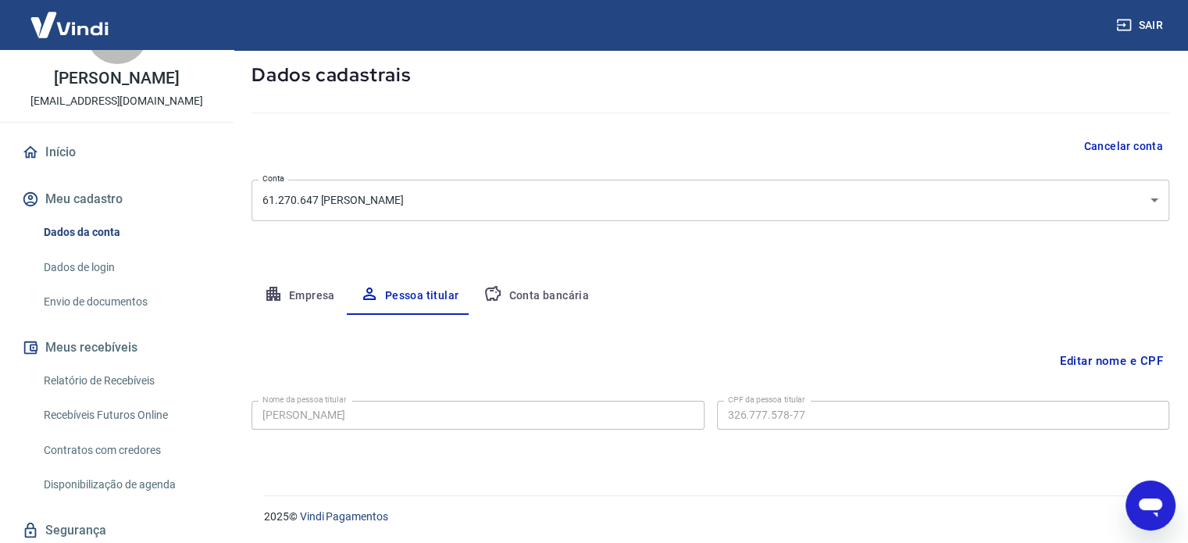
scroll to position [112, 0]
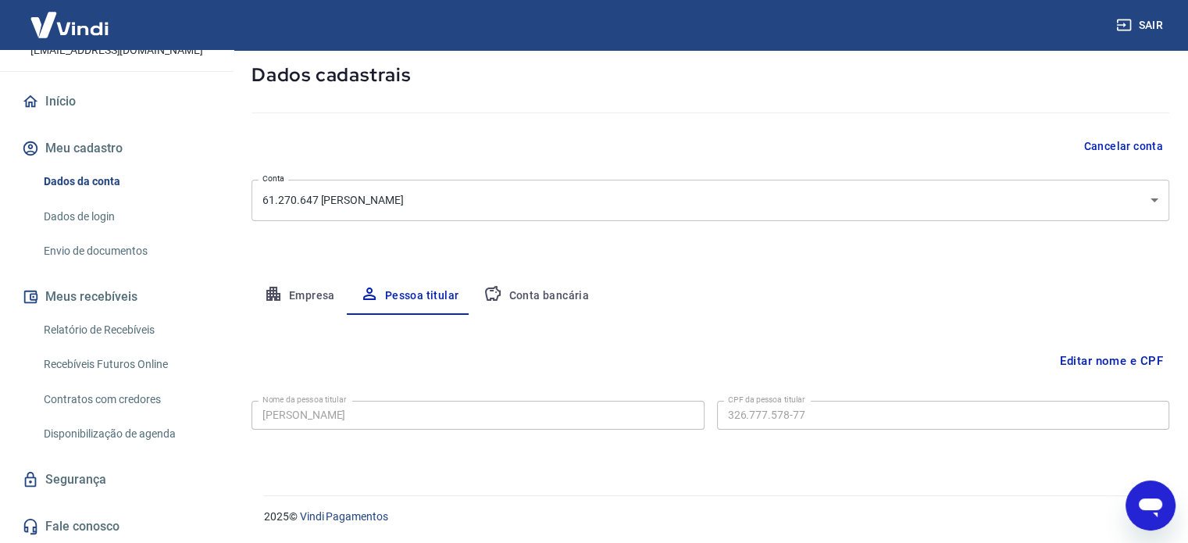
click at [90, 527] on link "Fale conosco" at bounding box center [117, 526] width 196 height 34
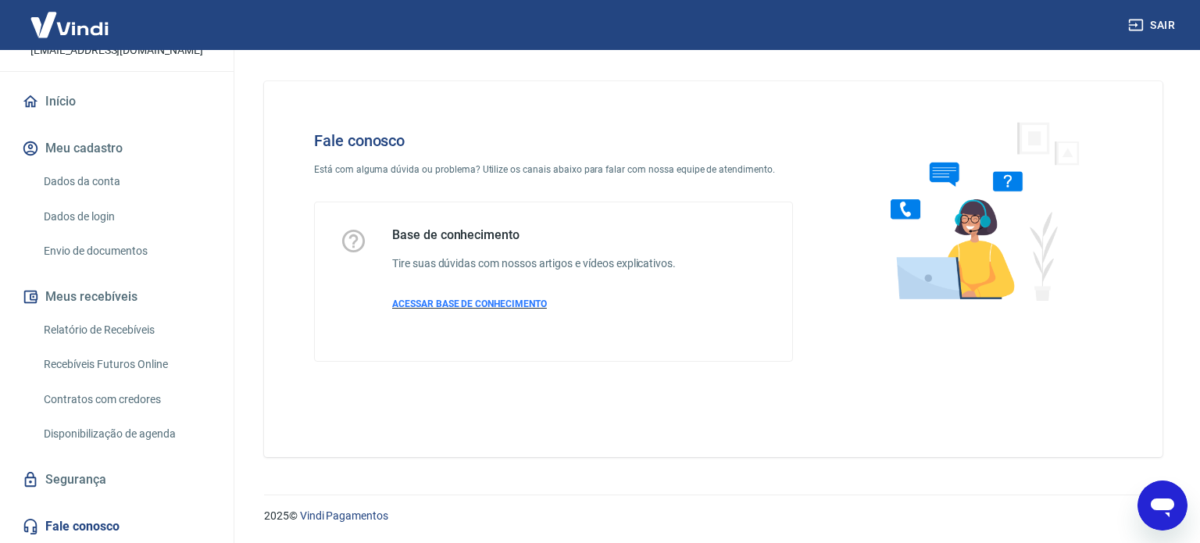
click at [491, 301] on span "ACESSAR BASE DE CONHECIMENTO" at bounding box center [469, 303] width 155 height 11
type textarea "x"
click at [103, 184] on link "Dados da conta" at bounding box center [126, 182] width 177 height 32
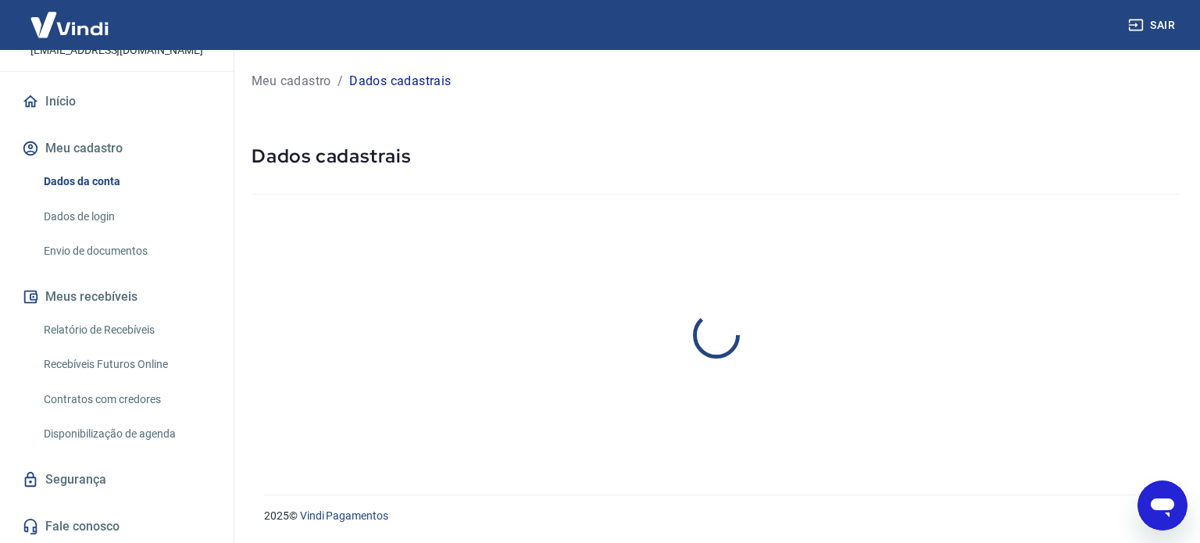
select select "SP"
select select "business"
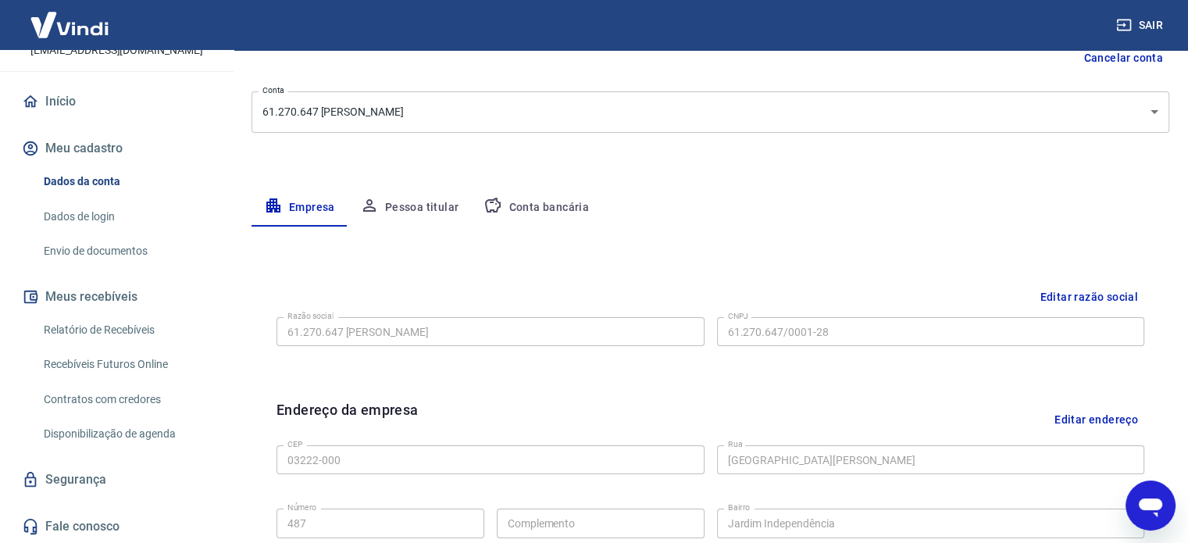
scroll to position [234, 0]
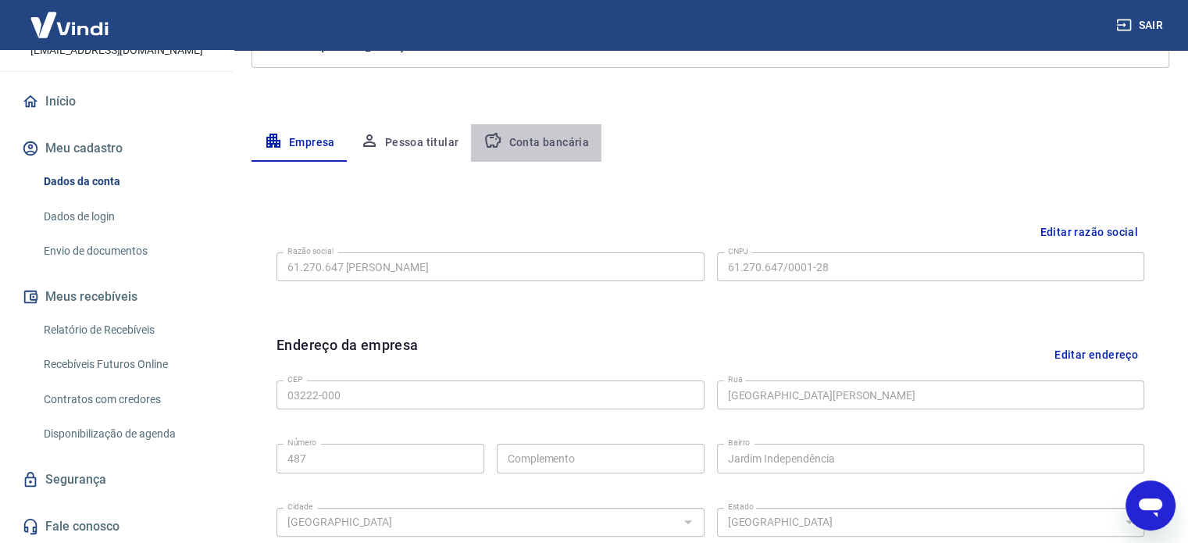
click at [545, 150] on button "Conta bancária" at bounding box center [536, 143] width 130 height 38
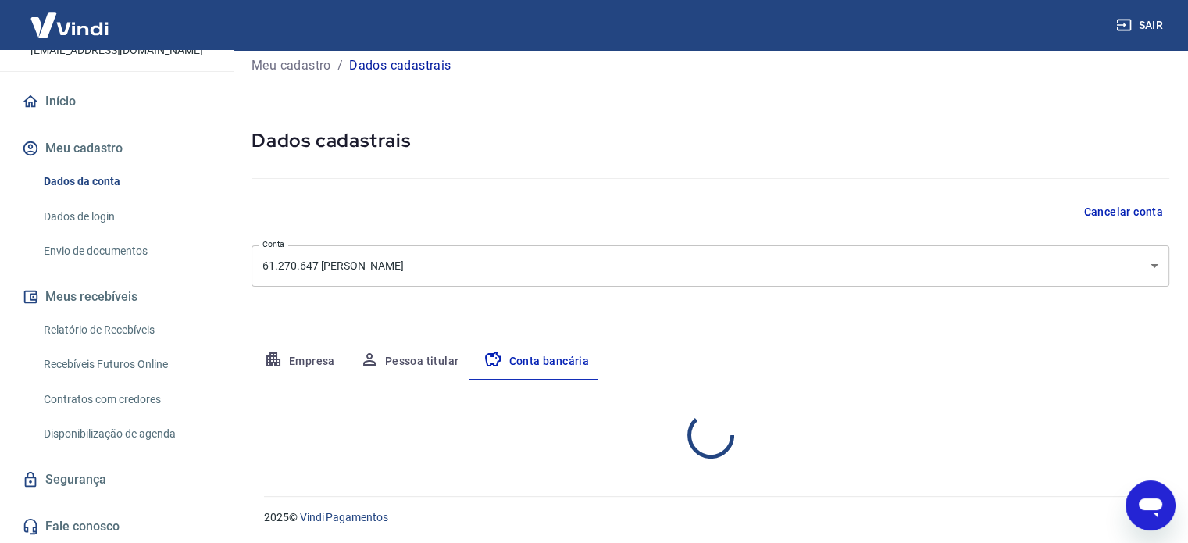
scroll to position [168, 0]
select select "1"
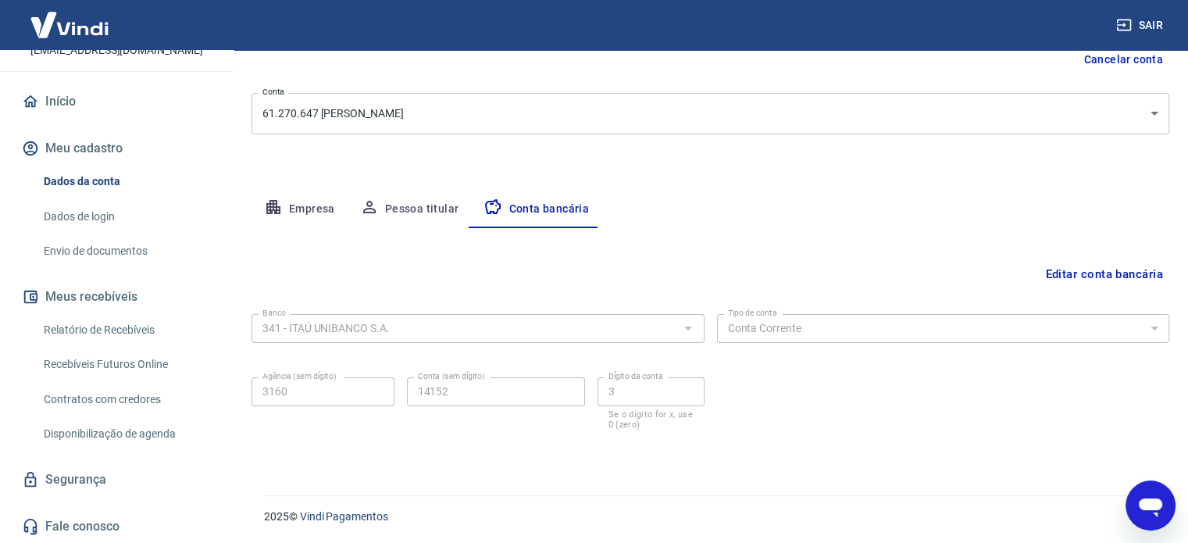
type textarea "x"
click at [1091, 273] on button "Editar conta bancária" at bounding box center [1104, 274] width 130 height 30
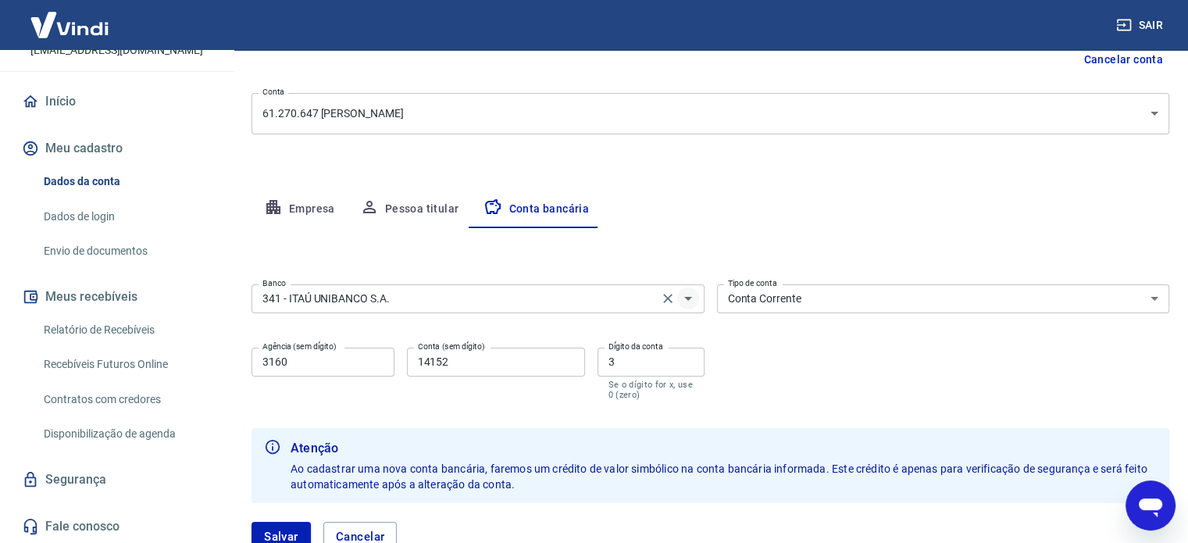
click at [691, 299] on icon "Abrir" at bounding box center [688, 298] width 19 height 19
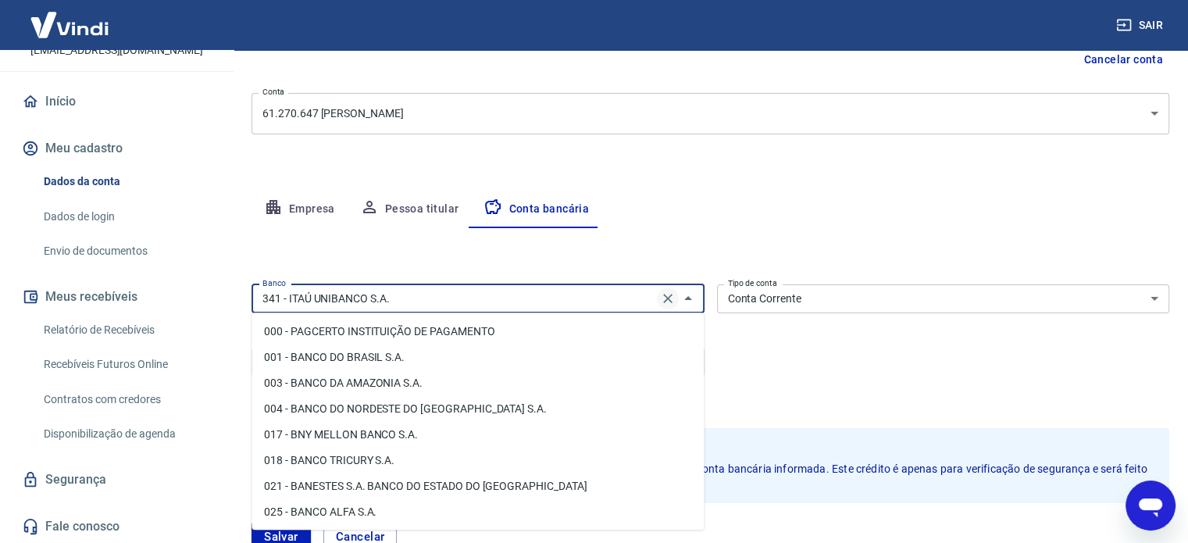
scroll to position [1378, 0]
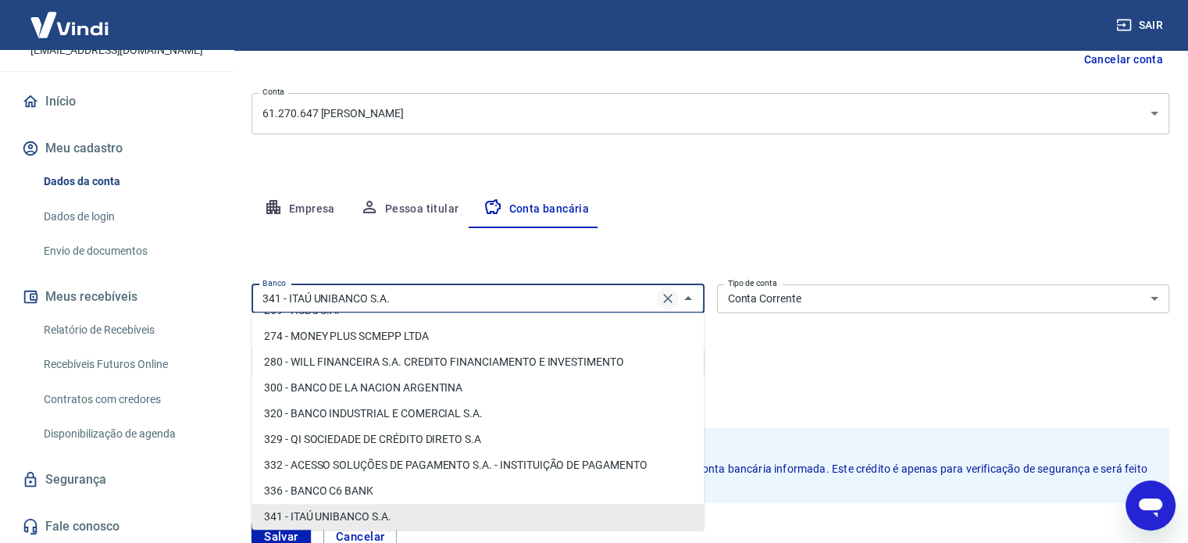
click at [666, 299] on icon "Clear" at bounding box center [667, 298] width 9 height 9
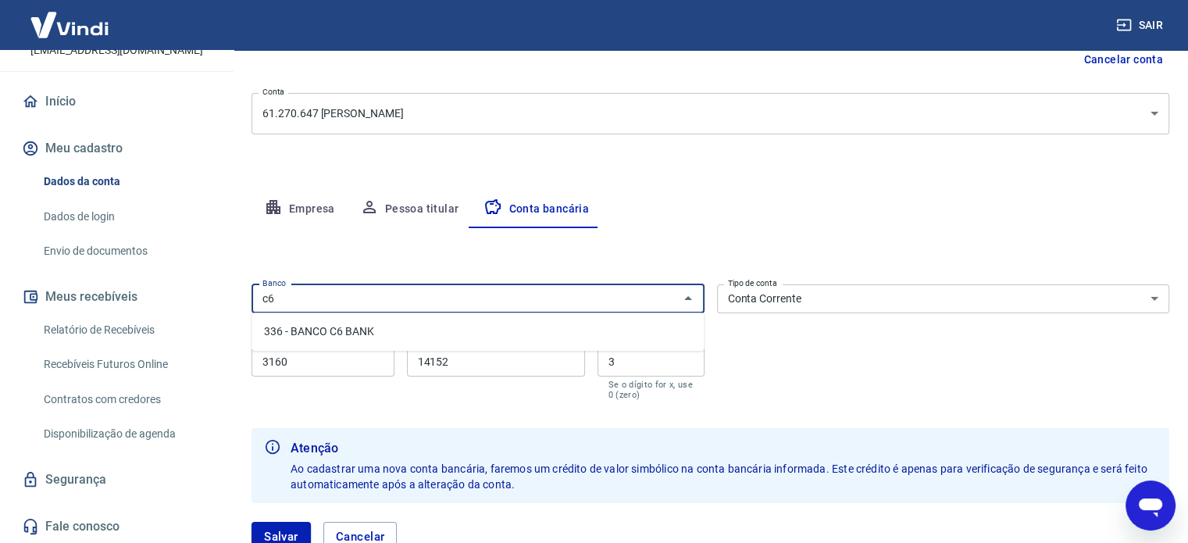
click at [519, 333] on li "336 - BANCO C6 BANK" at bounding box center [478, 332] width 452 height 26
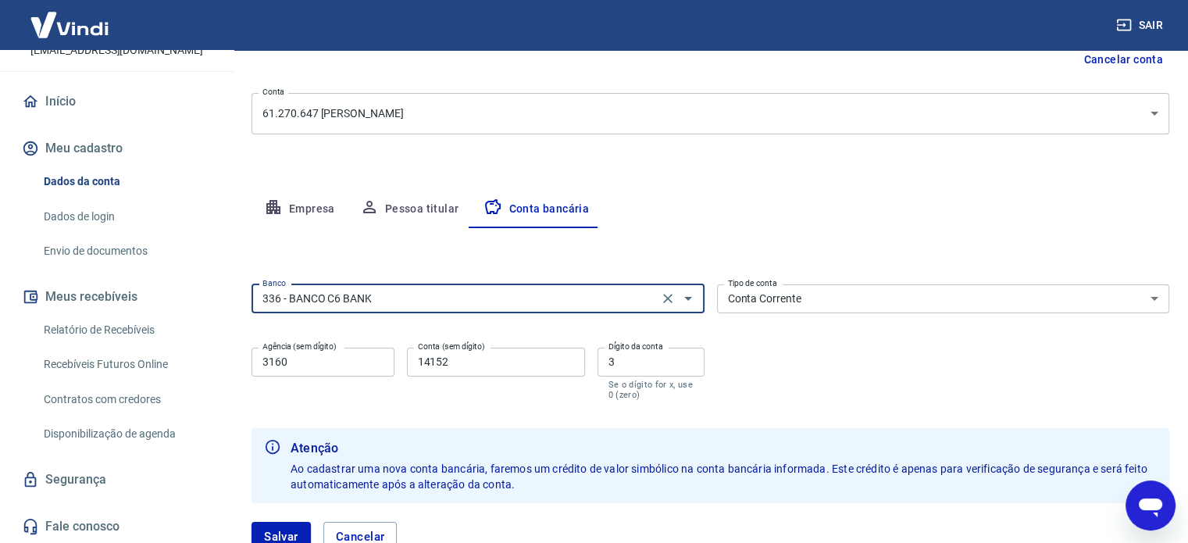
type input "336 - BANCO C6 BANK"
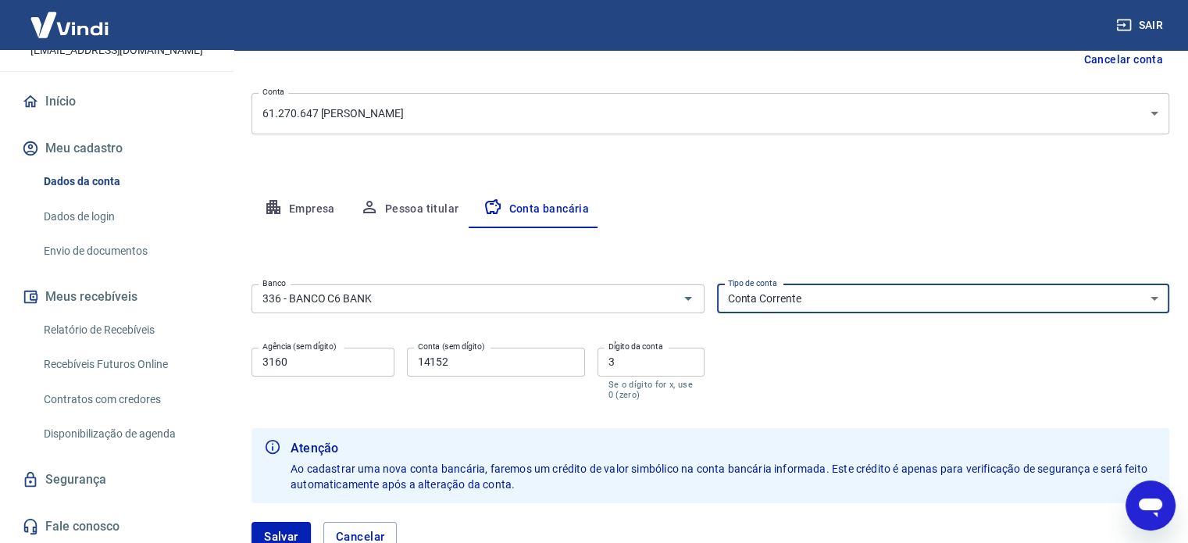
click at [837, 294] on select "Conta Corrente Conta Poupança" at bounding box center [943, 298] width 453 height 29
click at [300, 364] on input "3160" at bounding box center [323, 362] width 143 height 29
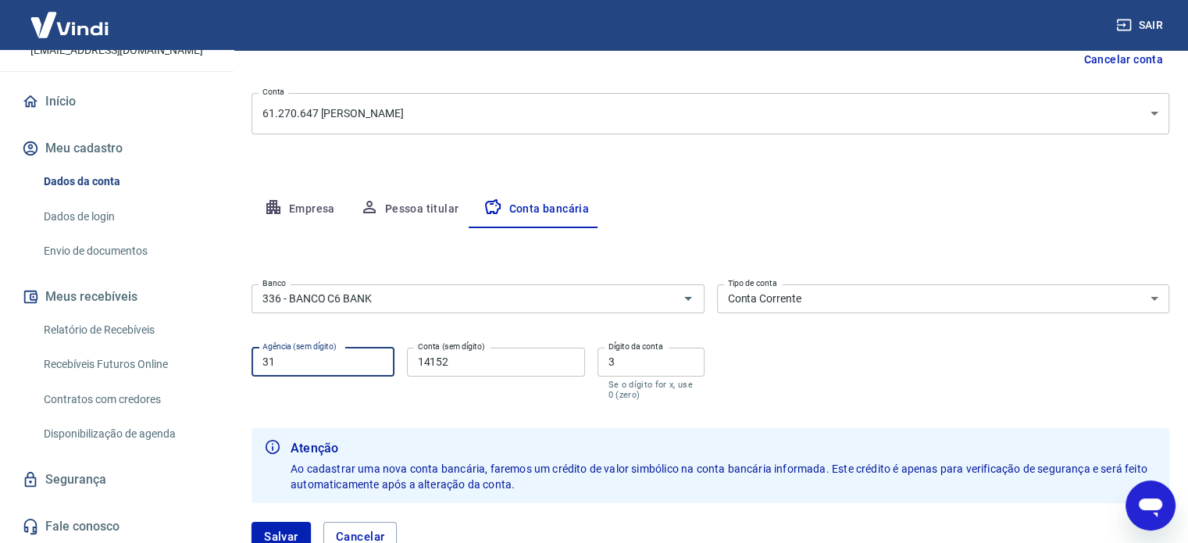
type input "3"
type input "0001"
type input "15999369"
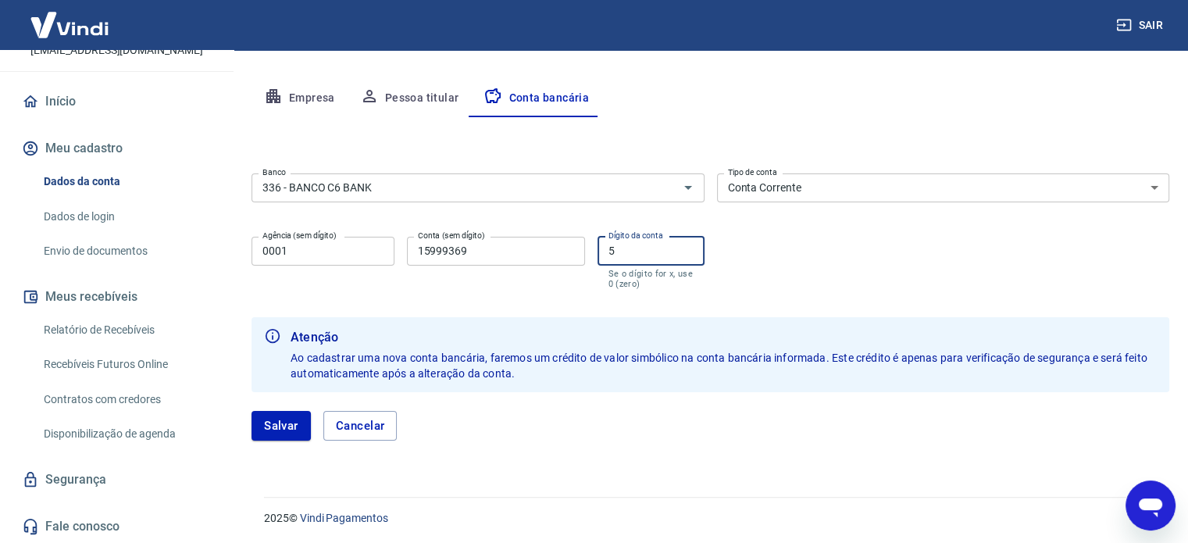
scroll to position [280, 0]
type input "5"
click at [282, 422] on button "Salvar" at bounding box center [281, 424] width 59 height 30
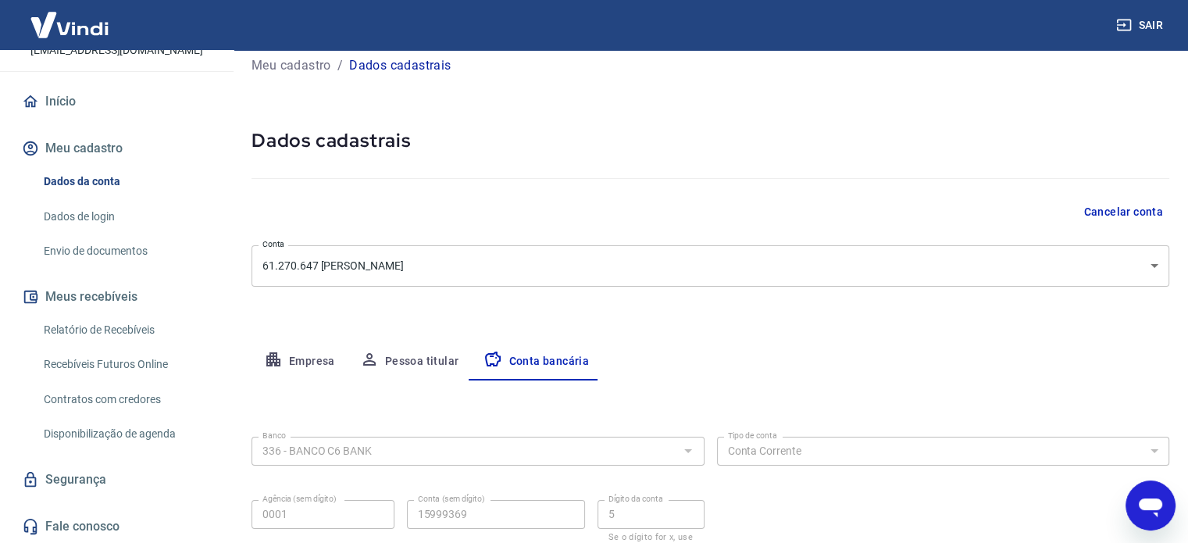
select select "1"
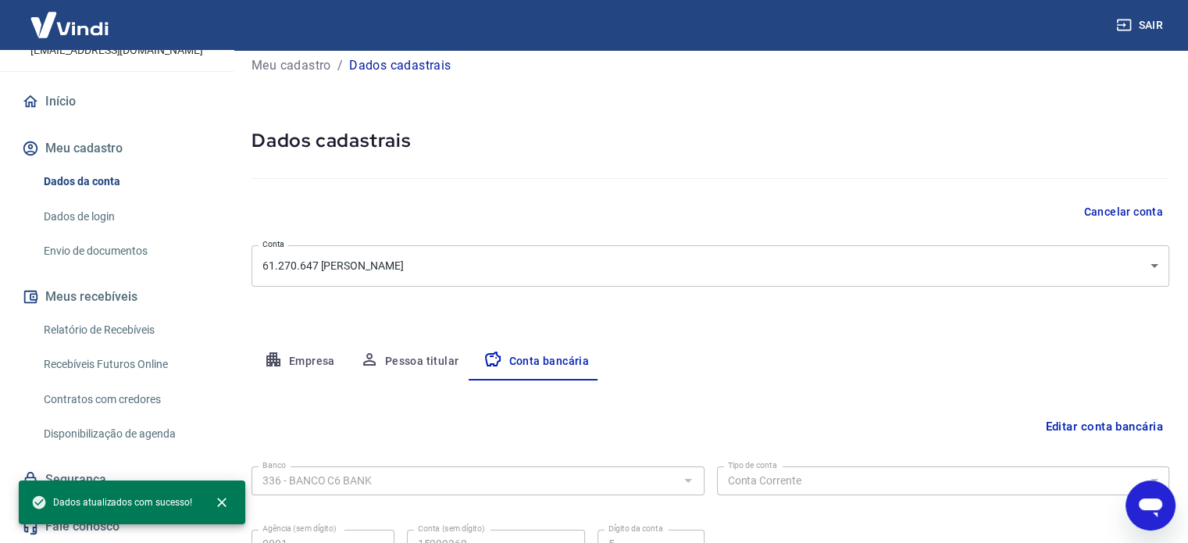
scroll to position [168, 0]
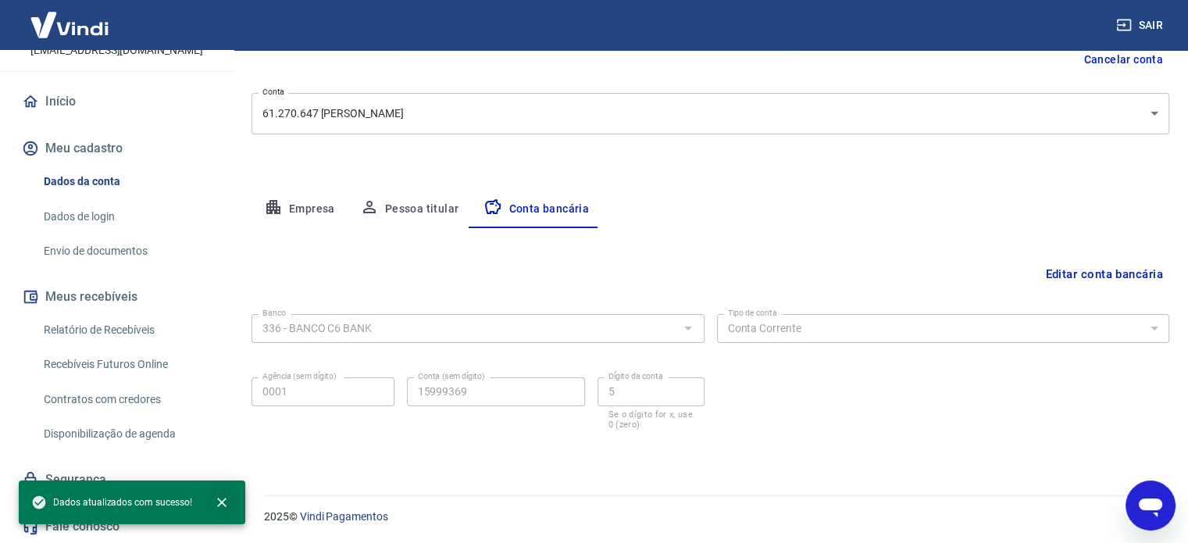
click at [222, 502] on icon "close" at bounding box center [222, 503] width 16 height 16
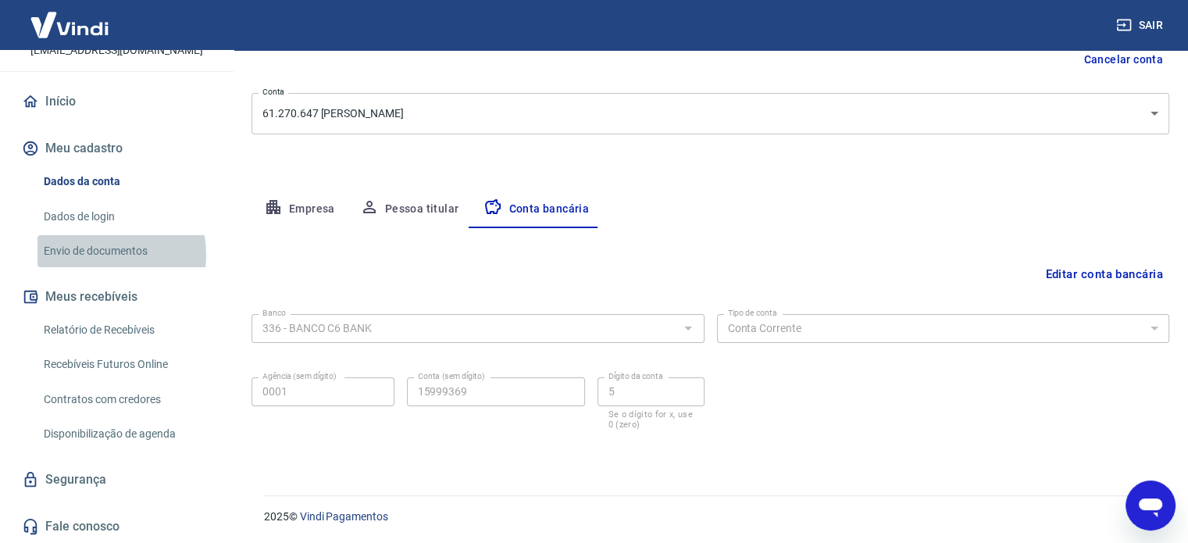
click at [103, 255] on link "Envio de documentos" at bounding box center [126, 251] width 177 height 32
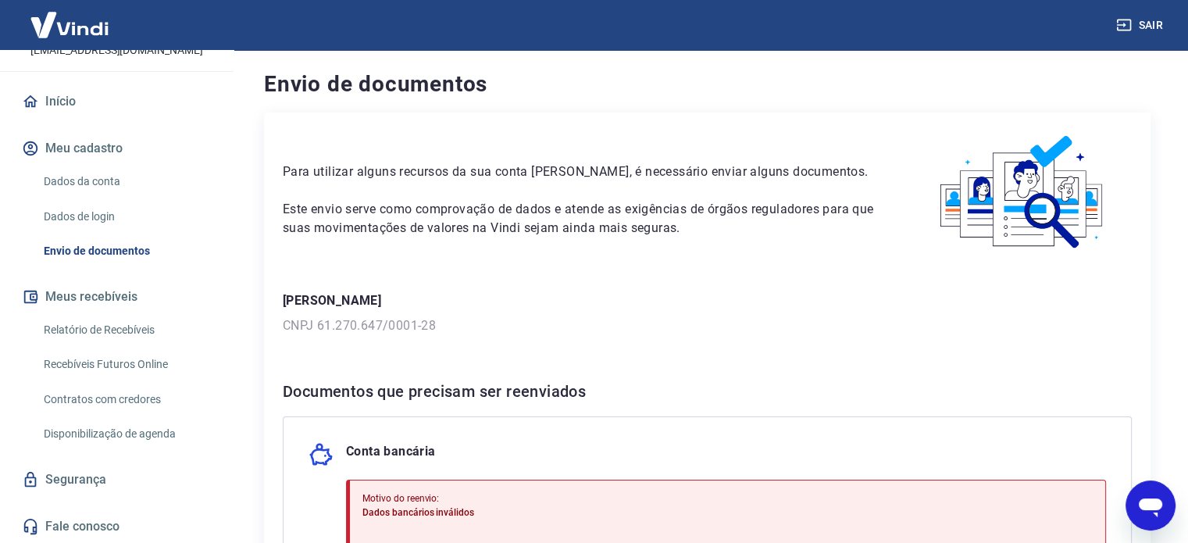
scroll to position [288, 0]
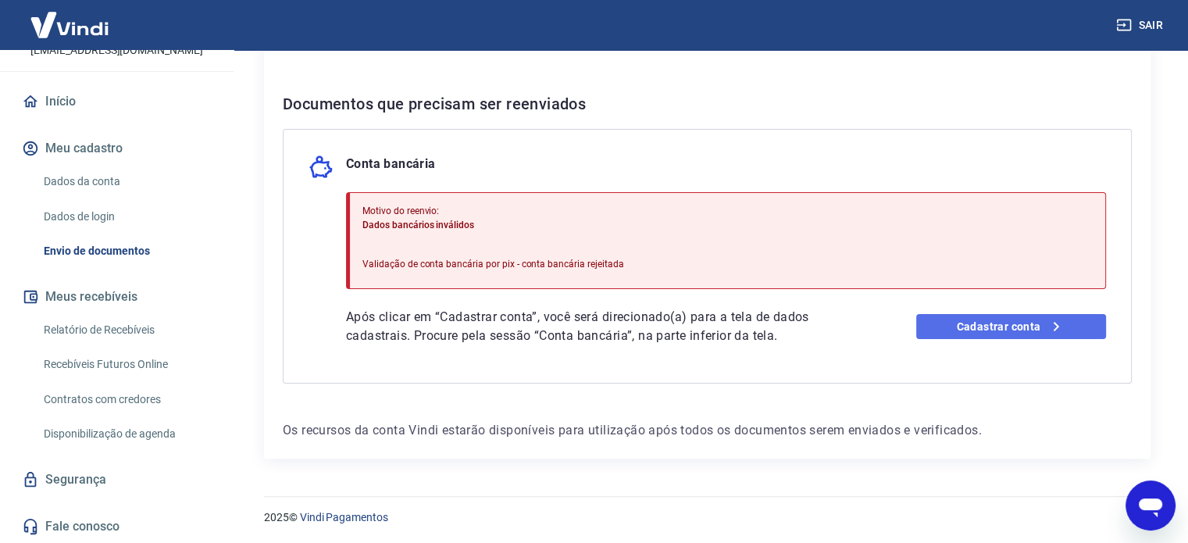
click at [954, 324] on link "Cadastrar conta" at bounding box center [1011, 326] width 190 height 25
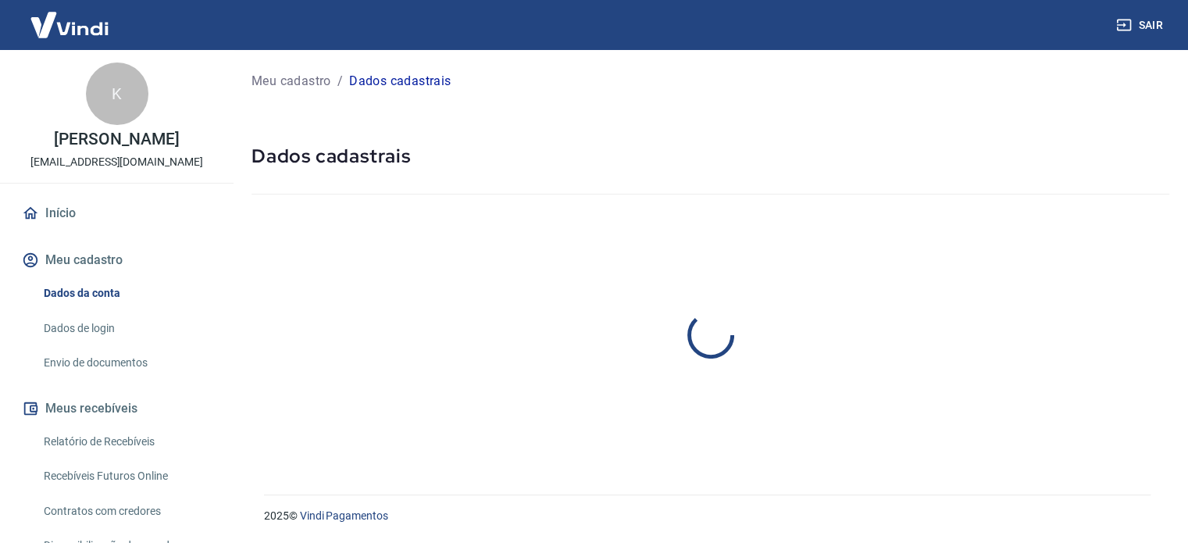
select select "SP"
select select "business"
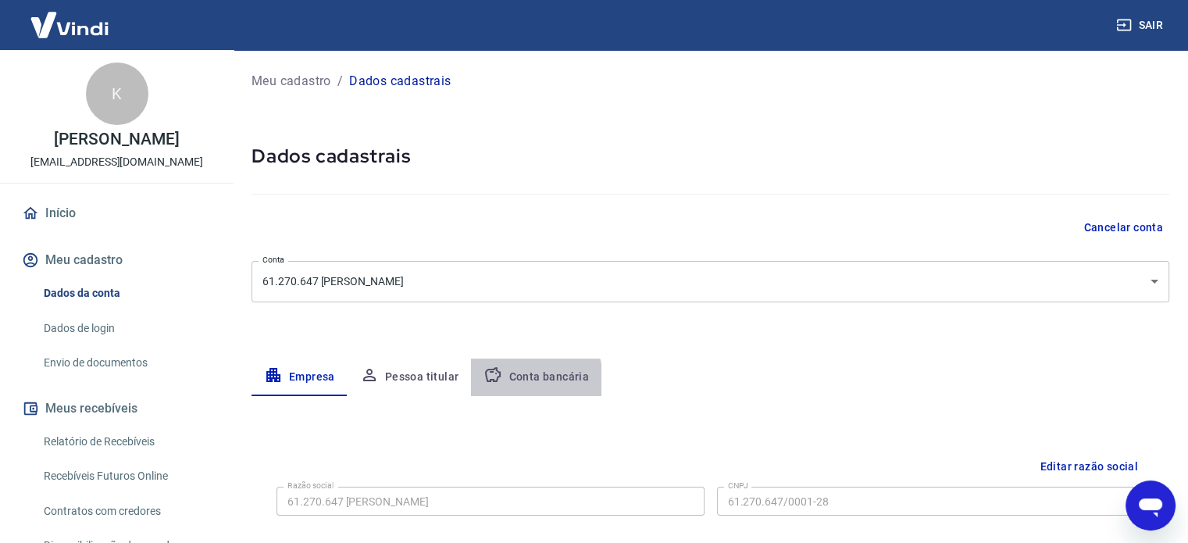
drag, startPoint x: 510, startPoint y: 383, endPoint x: 534, endPoint y: 369, distance: 28.0
click at [510, 382] on button "Conta bancária" at bounding box center [536, 378] width 130 height 38
select select "1"
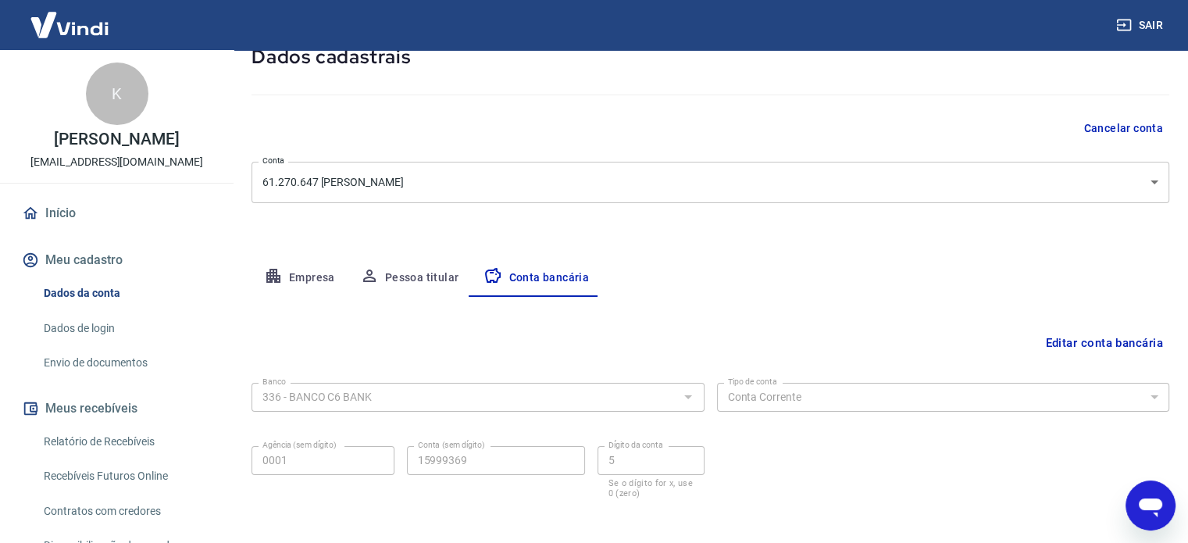
scroll to position [156, 0]
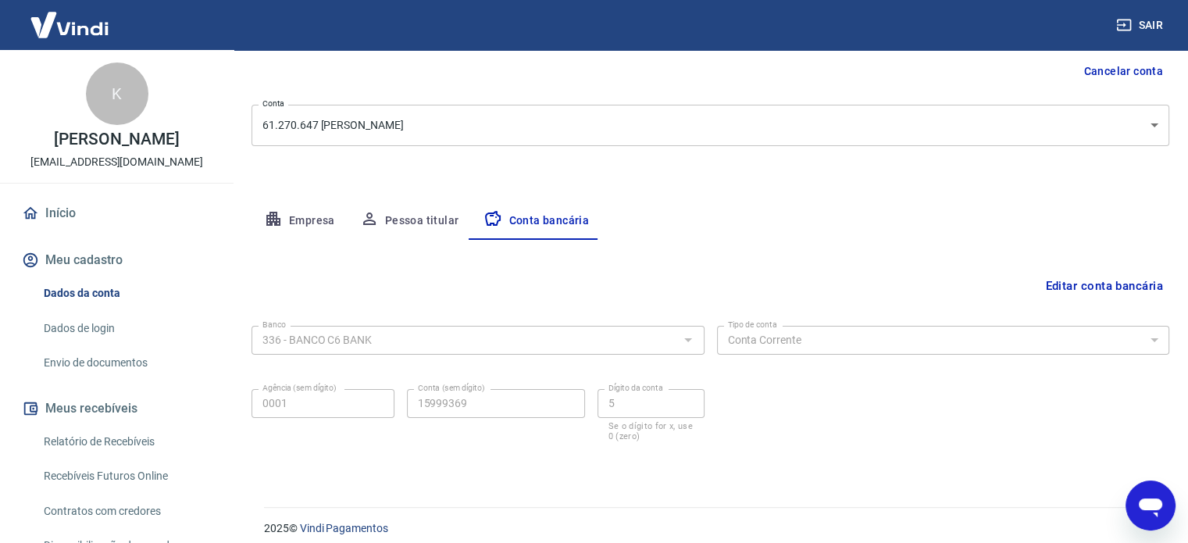
click at [75, 213] on link "Início" at bounding box center [117, 213] width 196 height 34
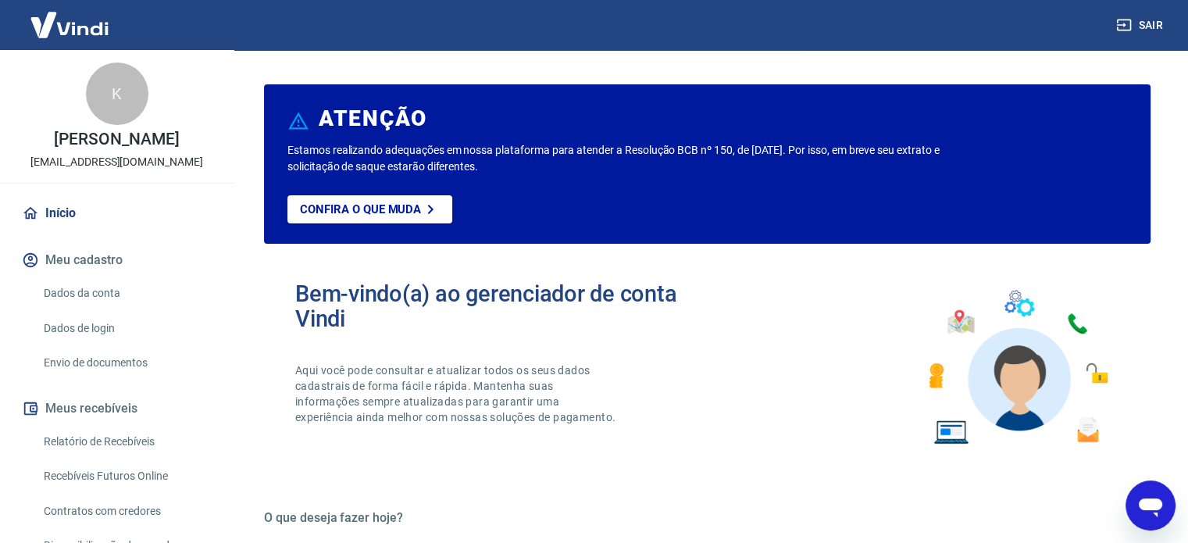
click at [118, 363] on link "Envio de documentos" at bounding box center [126, 363] width 177 height 32
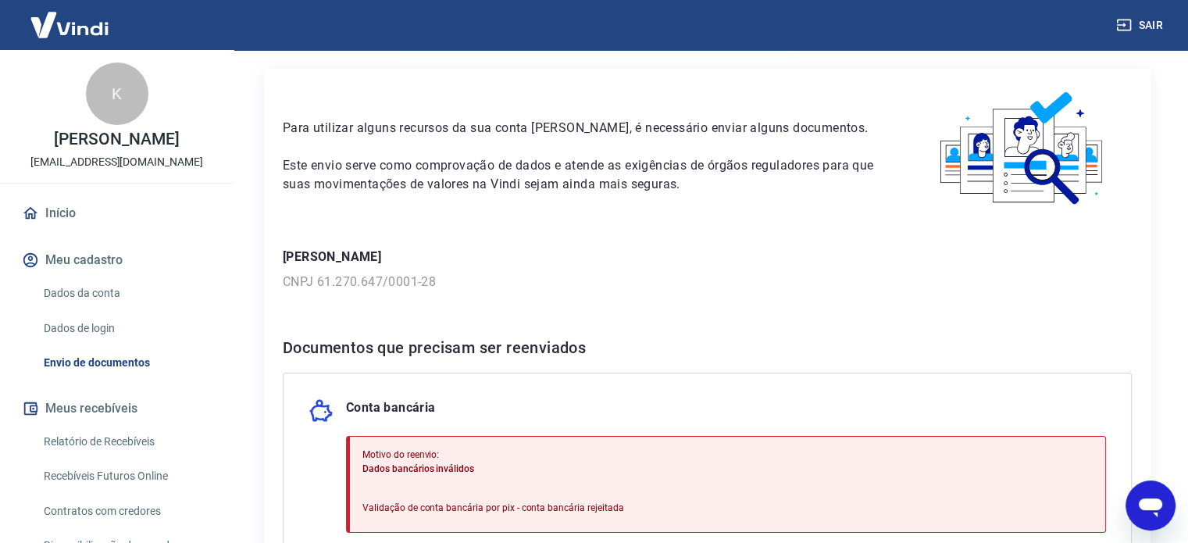
scroll to position [234, 0]
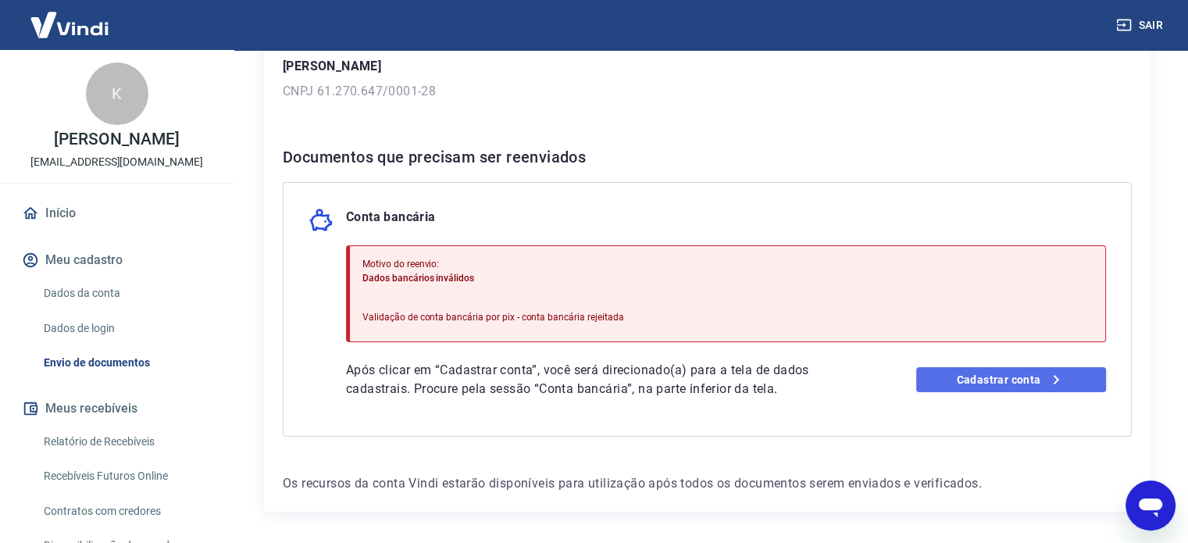
click at [959, 375] on link "Cadastrar conta" at bounding box center [1011, 379] width 190 height 25
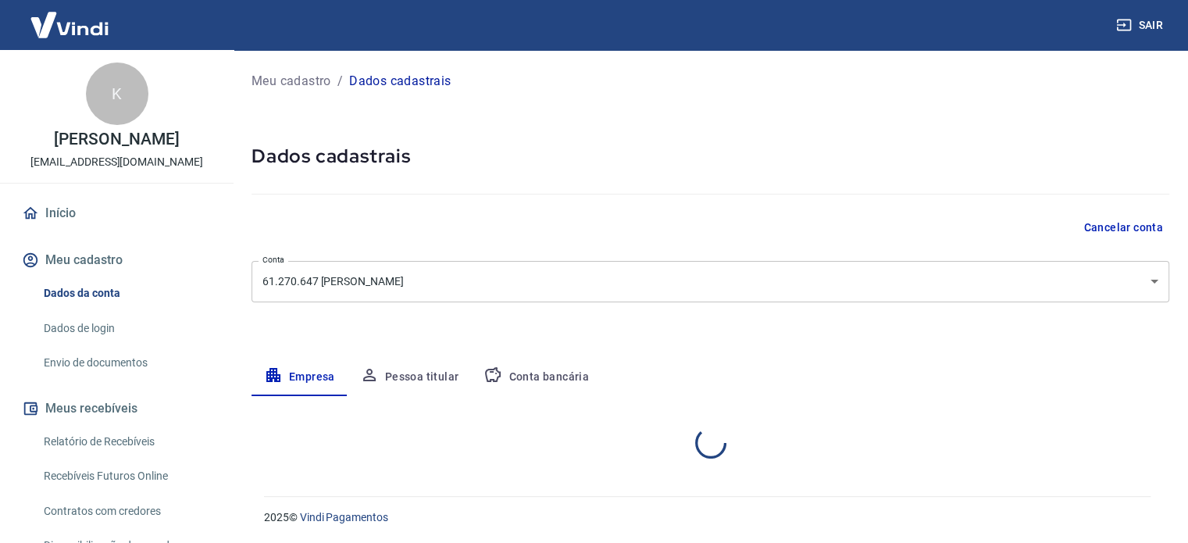
select select "SP"
select select "business"
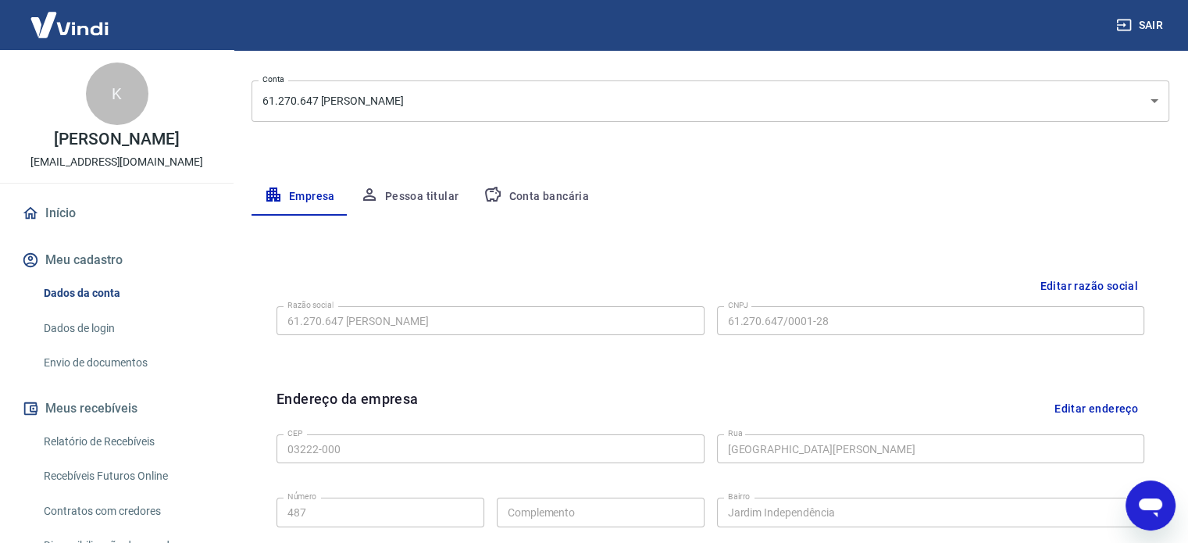
scroll to position [391, 0]
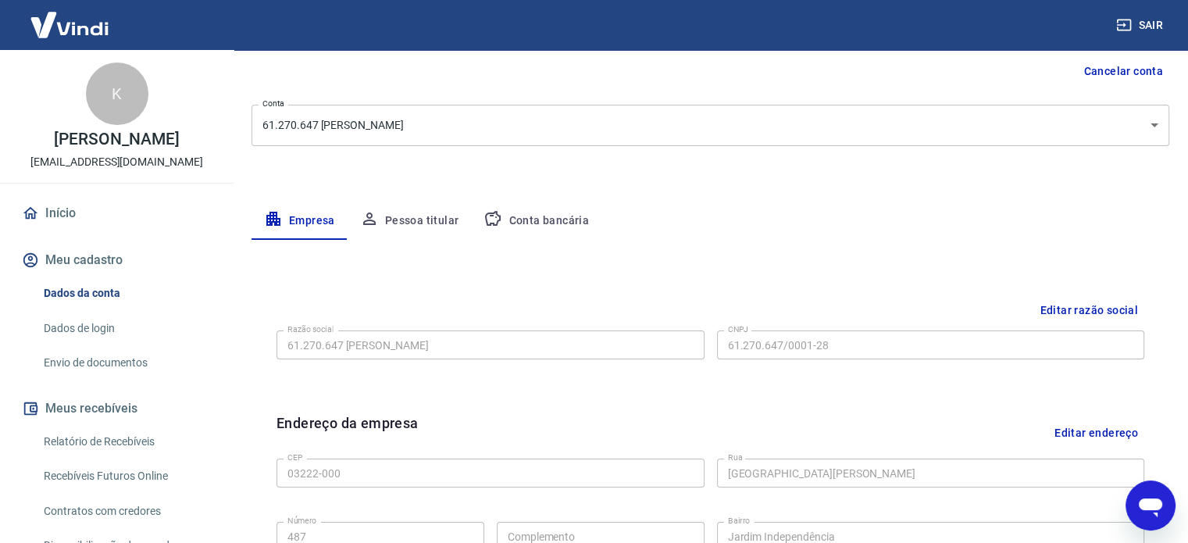
click at [538, 221] on button "Conta bancária" at bounding box center [536, 221] width 130 height 38
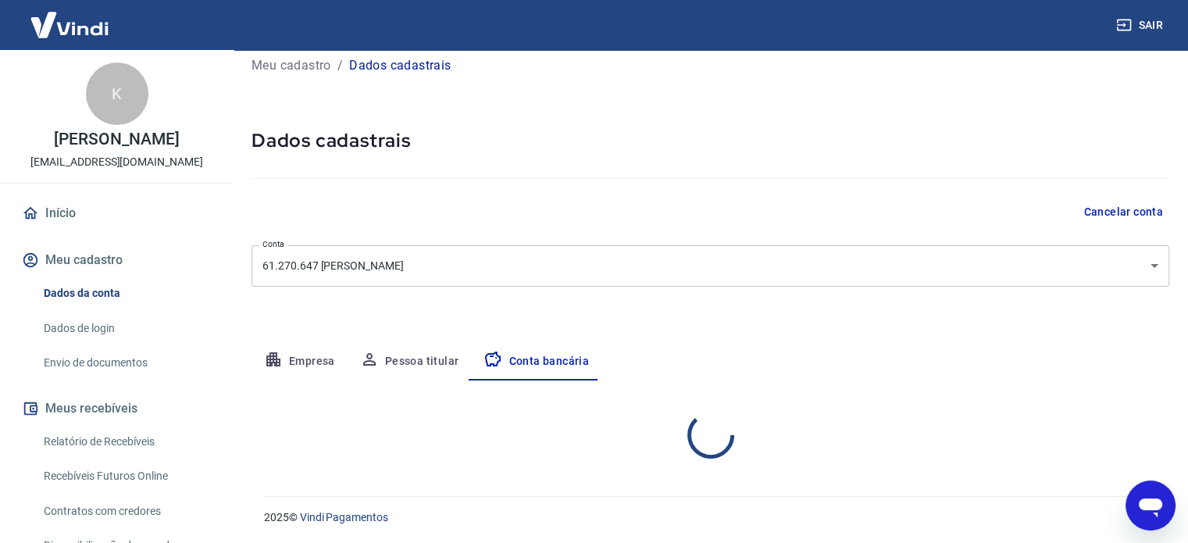
select select "1"
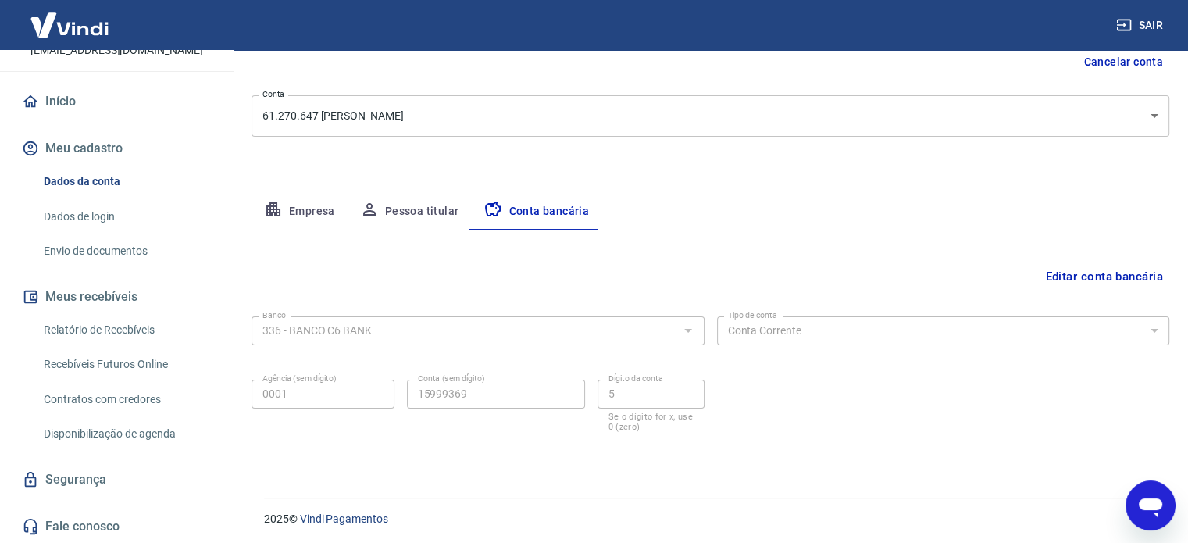
scroll to position [168, 0]
click at [102, 525] on link "Fale conosco" at bounding box center [117, 526] width 196 height 34
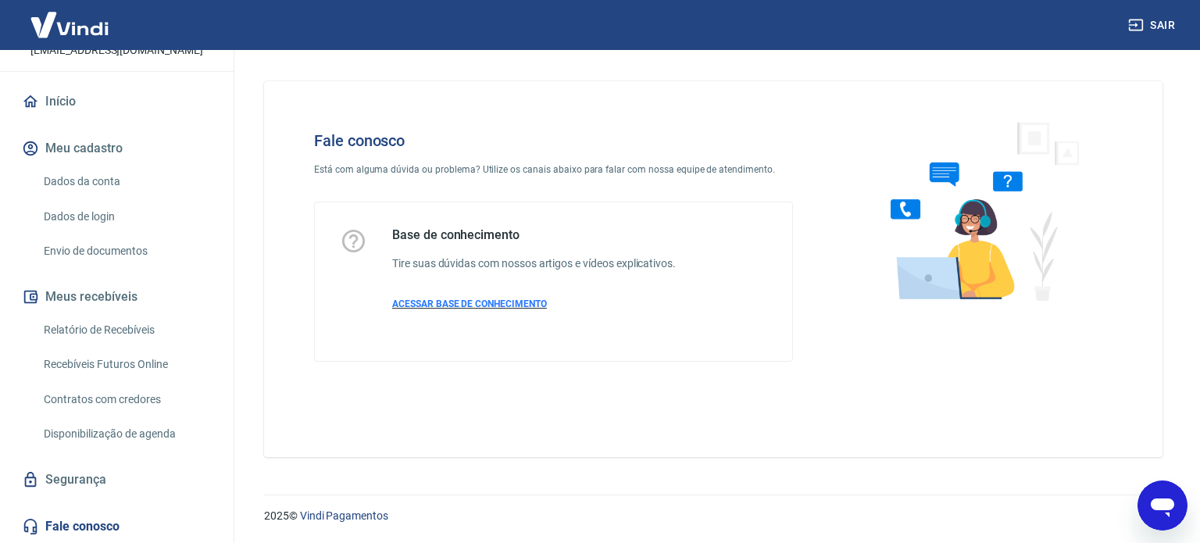
click at [505, 302] on span "ACESSAR BASE DE CONHECIMENTO" at bounding box center [469, 303] width 155 height 11
click at [106, 241] on link "Envio de documentos" at bounding box center [126, 251] width 177 height 32
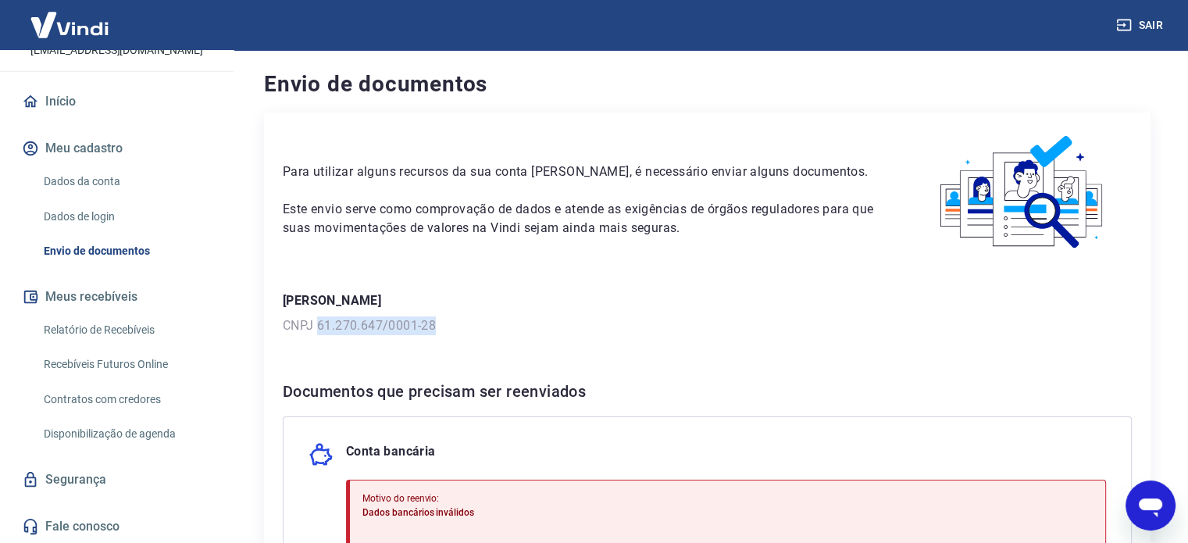
drag, startPoint x: 441, startPoint y: 325, endPoint x: 319, endPoint y: 333, distance: 122.1
click at [319, 333] on p "CNPJ 61.270.647/0001-28" at bounding box center [707, 325] width 849 height 19
copy p "61.270.647/0001-28"
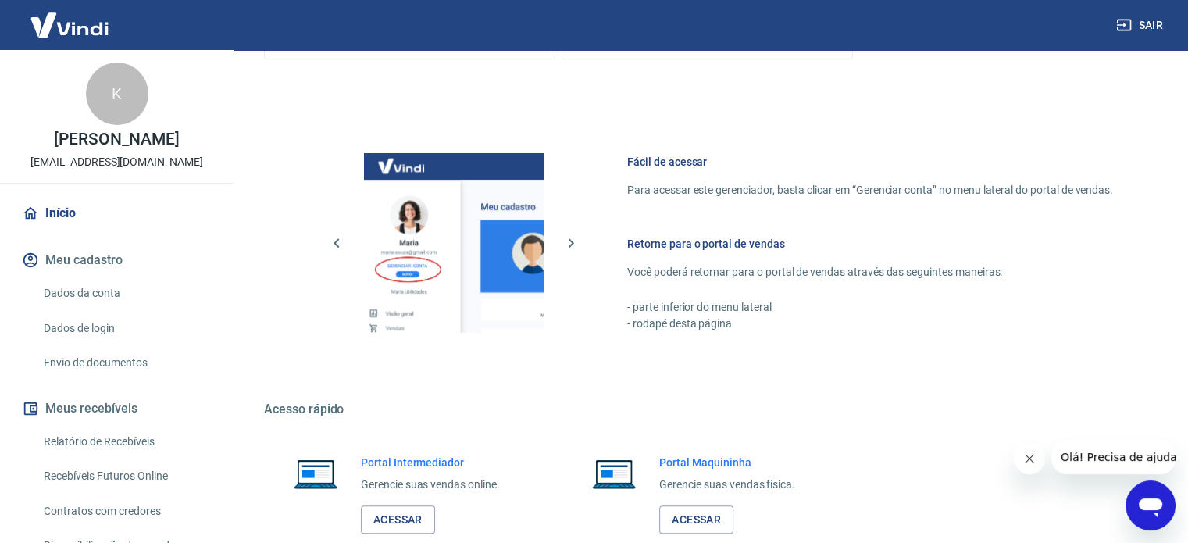
scroll to position [852, 0]
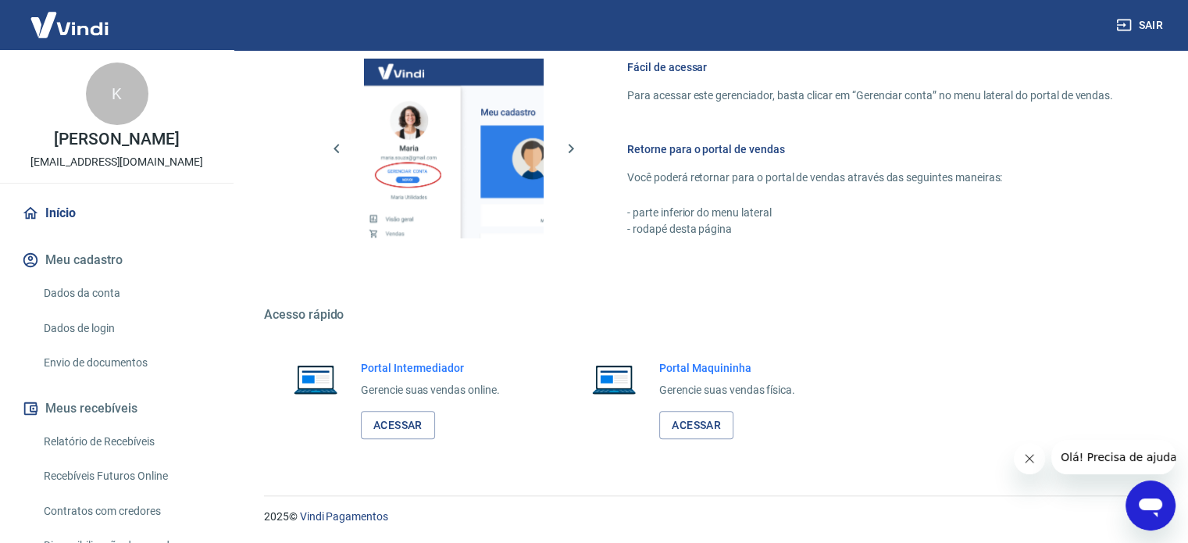
click at [75, 259] on button "Meu cadastro" at bounding box center [117, 260] width 196 height 34
click at [116, 368] on link "Envio de documentos" at bounding box center [126, 363] width 177 height 32
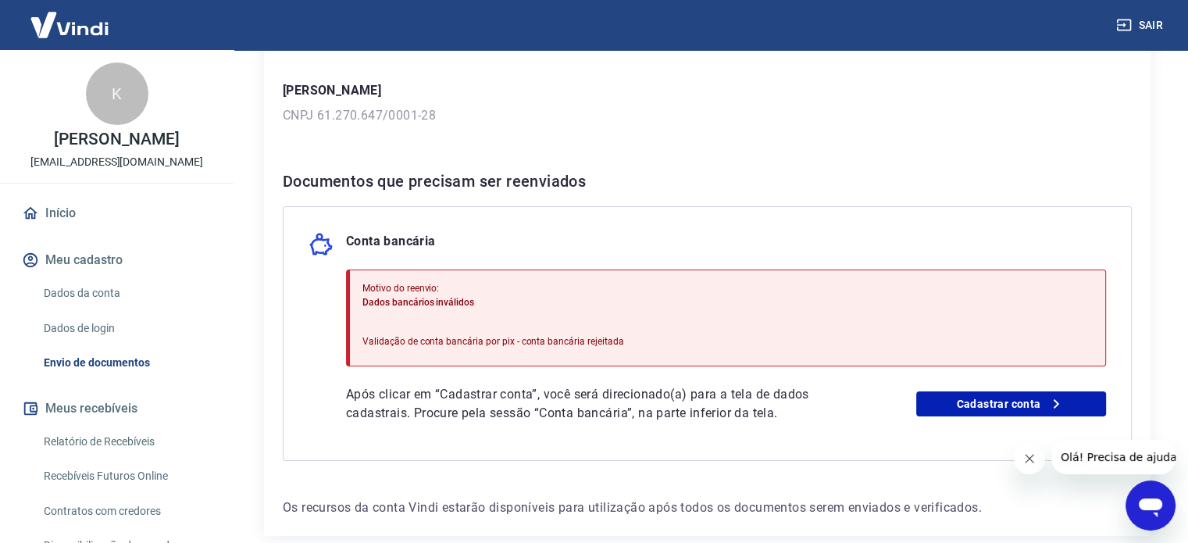
scroll to position [288, 0]
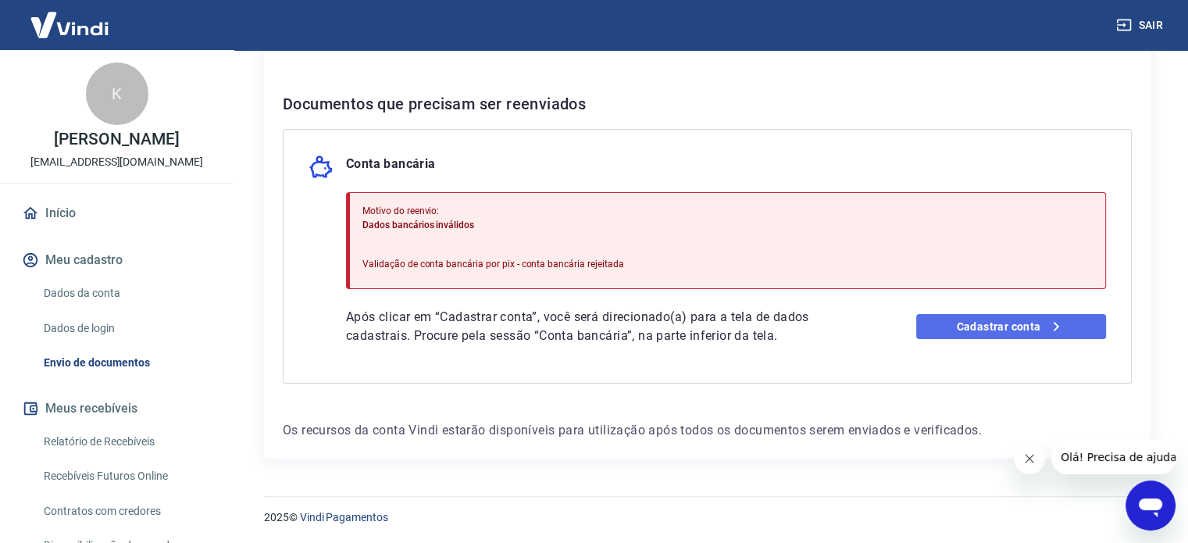
click at [978, 334] on link "Cadastrar conta" at bounding box center [1011, 326] width 190 height 25
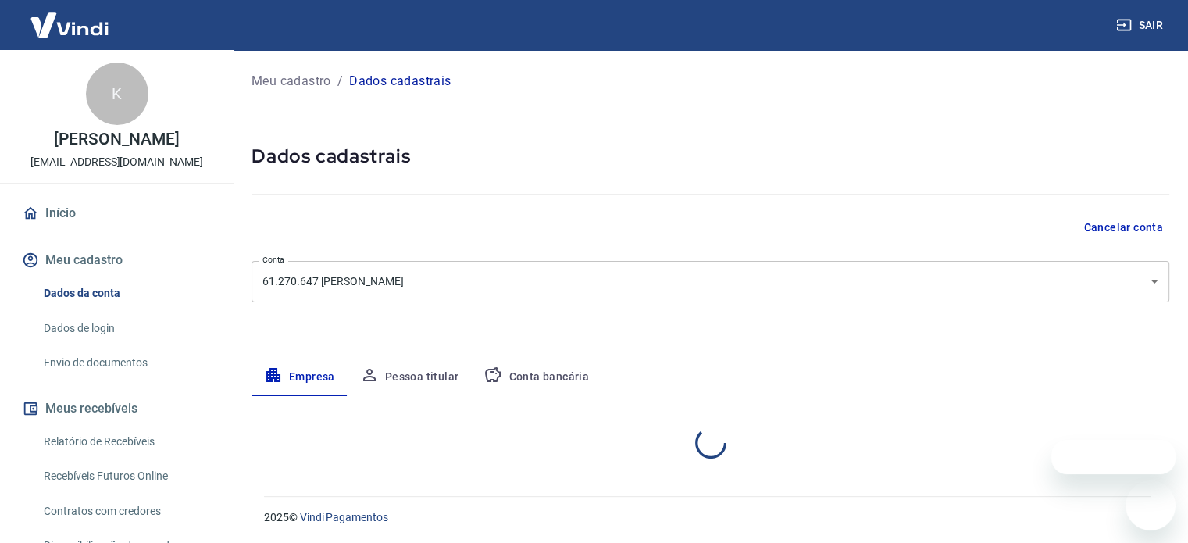
select select "SP"
select select "business"
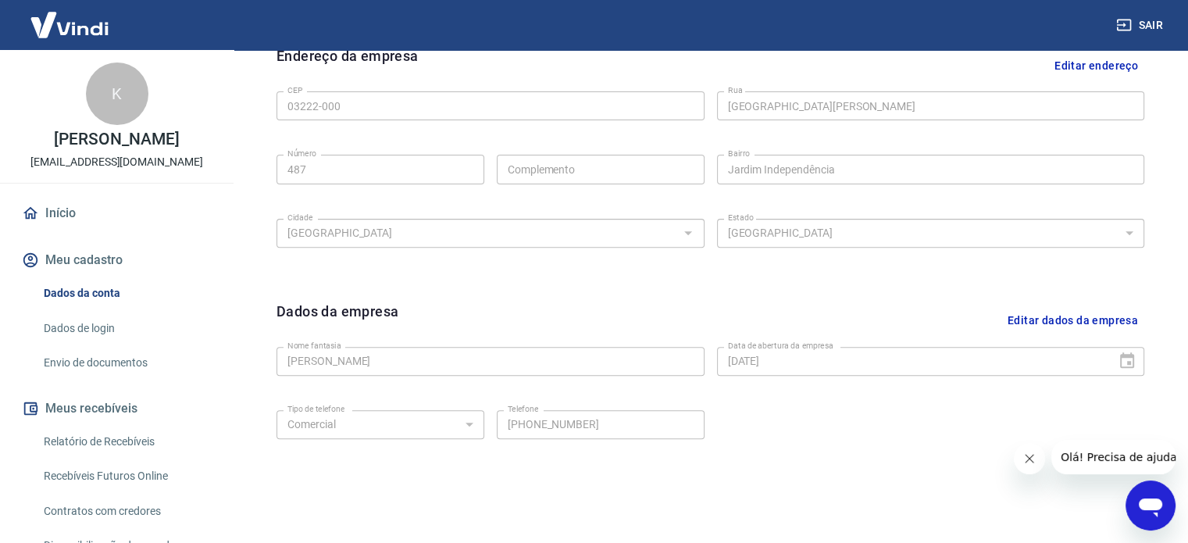
scroll to position [583, 0]
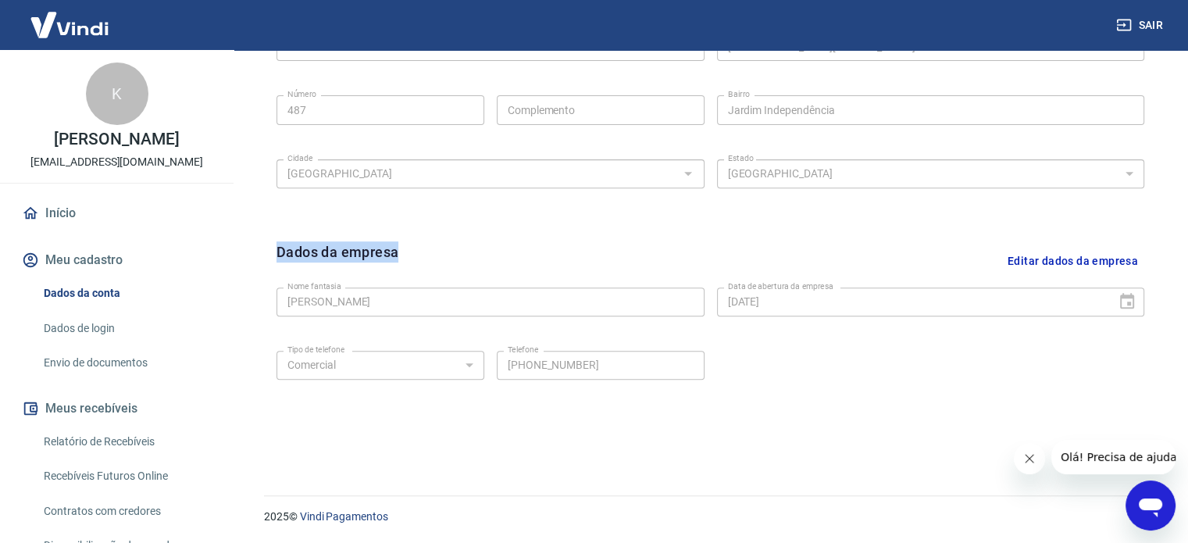
drag, startPoint x: 276, startPoint y: 249, endPoint x: 438, endPoint y: 251, distance: 162.5
click at [438, 251] on div "Dados da empresa Editar dados da empresa" at bounding box center [711, 261] width 868 height 40
click at [109, 370] on link "Envio de documentos" at bounding box center [126, 363] width 177 height 32
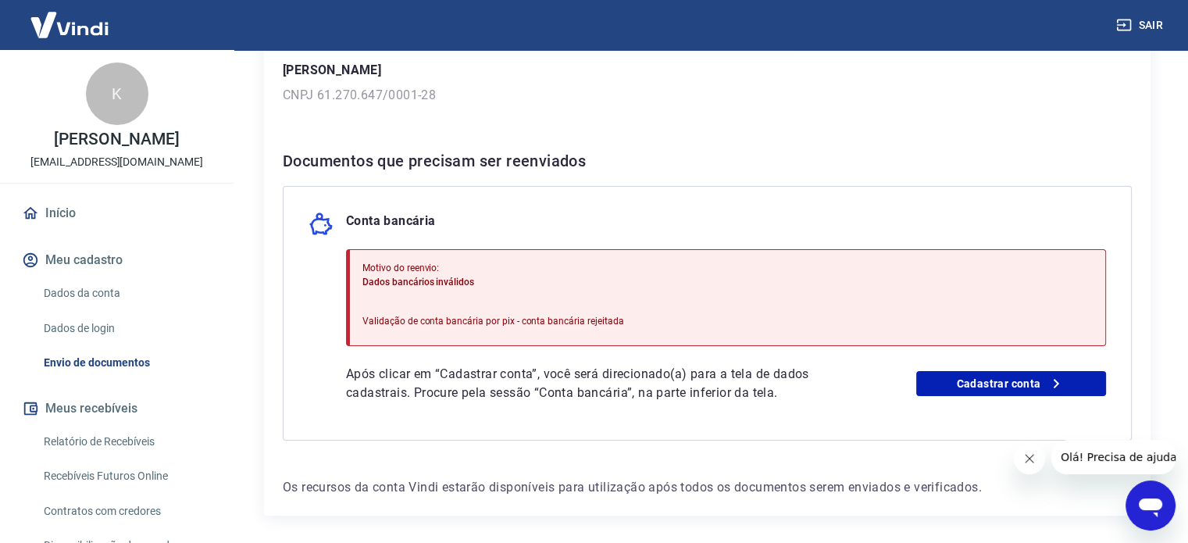
scroll to position [288, 0]
